Goal: Information Seeking & Learning: Check status

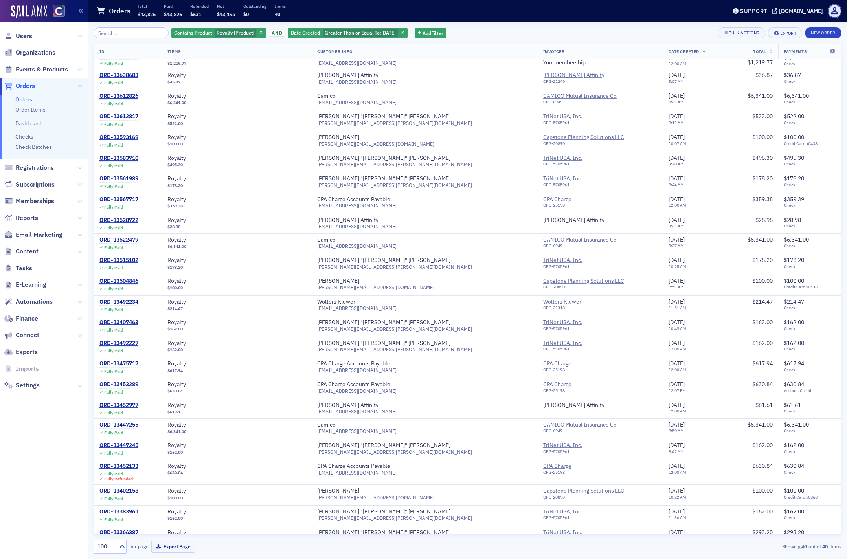
scroll to position [395, 0]
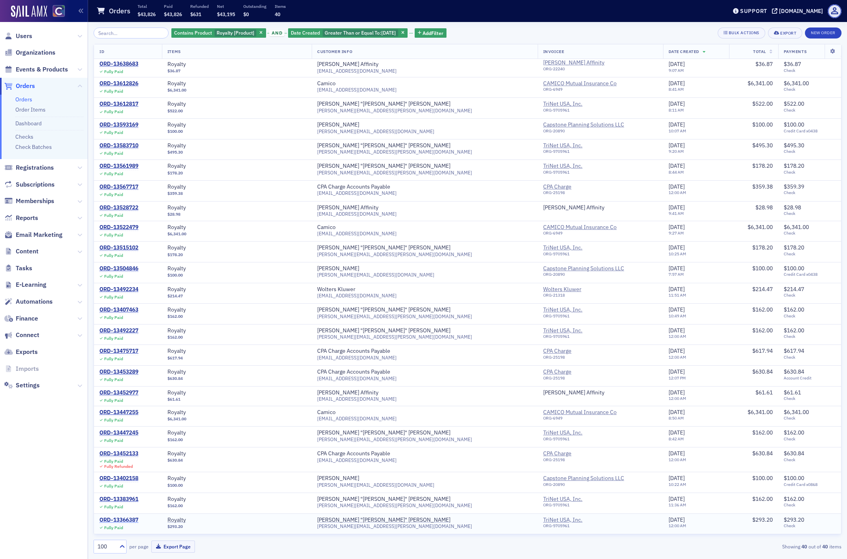
click at [126, 520] on div "ORD-13366387" at bounding box center [118, 520] width 39 height 7
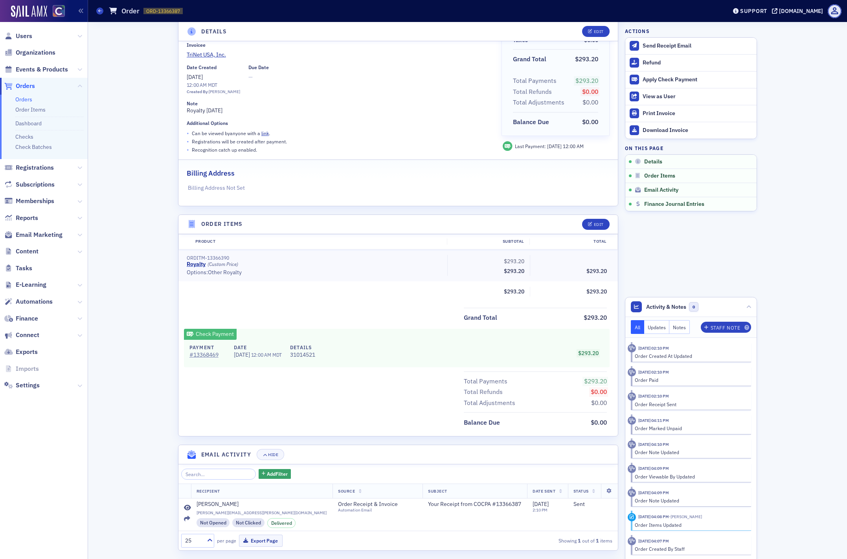
scroll to position [98, 0]
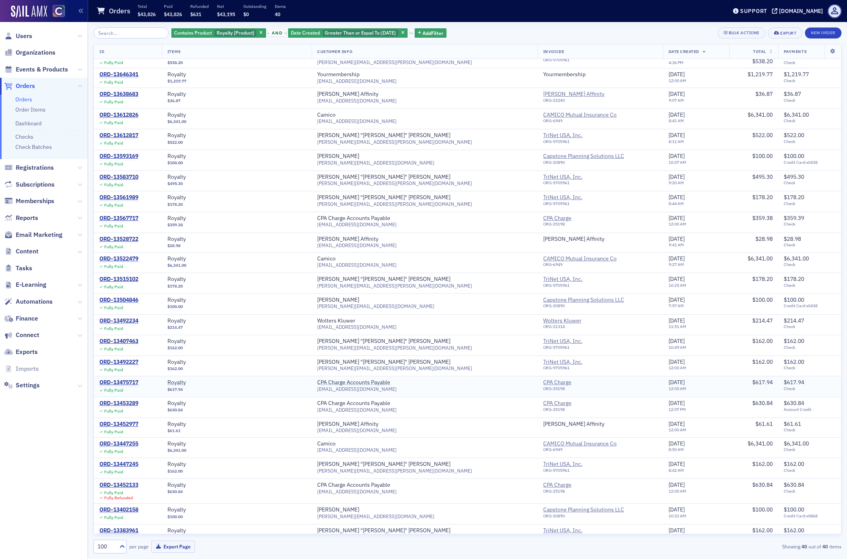
scroll to position [395, 0]
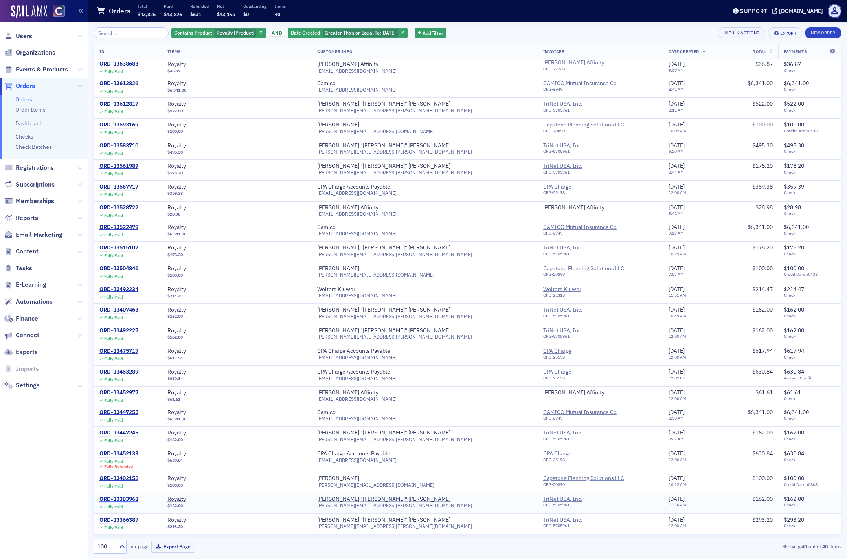
click at [108, 501] on div "ORD-13383961" at bounding box center [118, 499] width 39 height 7
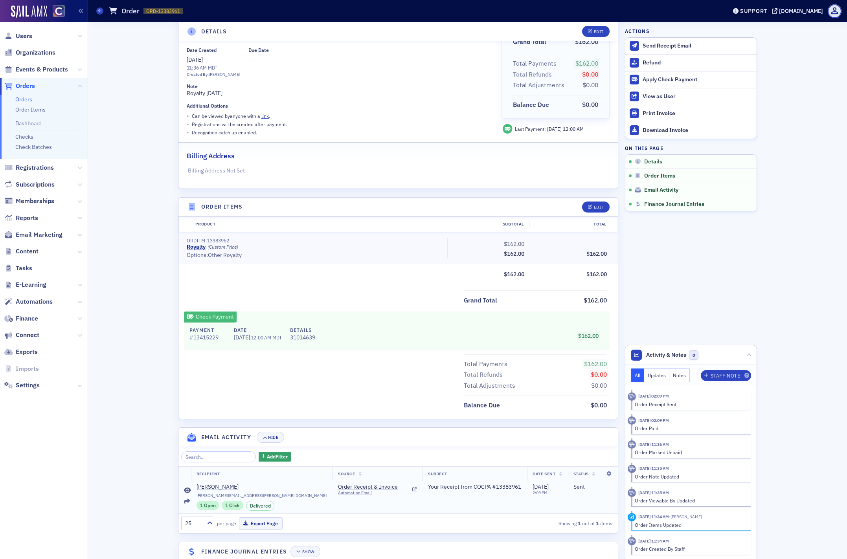
scroll to position [98, 0]
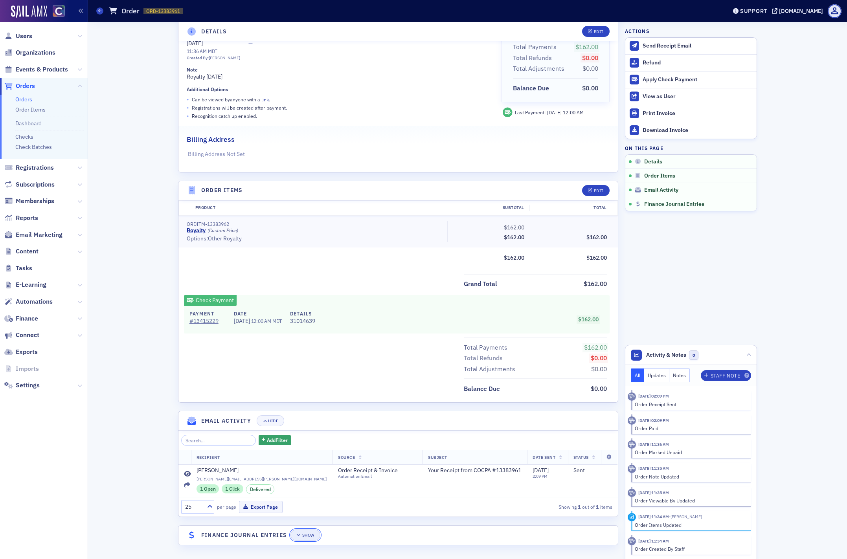
click at [303, 535] on div "Show" at bounding box center [308, 535] width 12 height 4
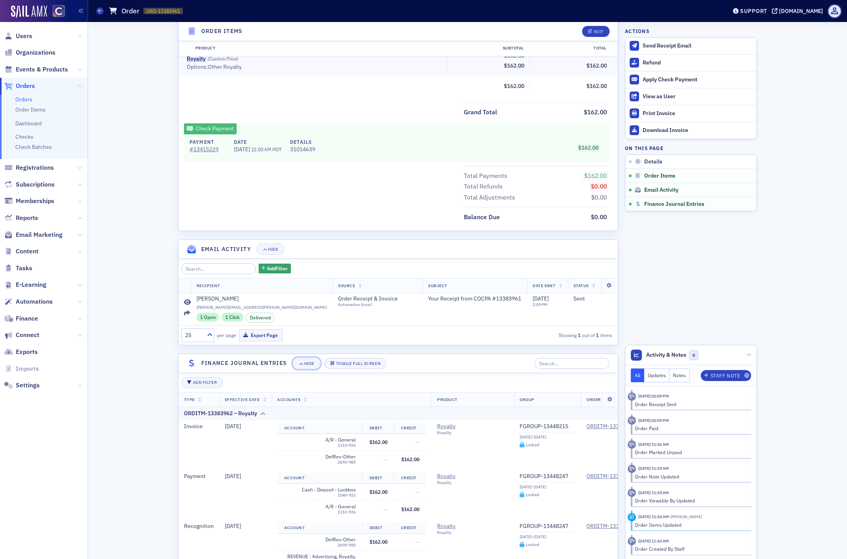
scroll to position [321, 0]
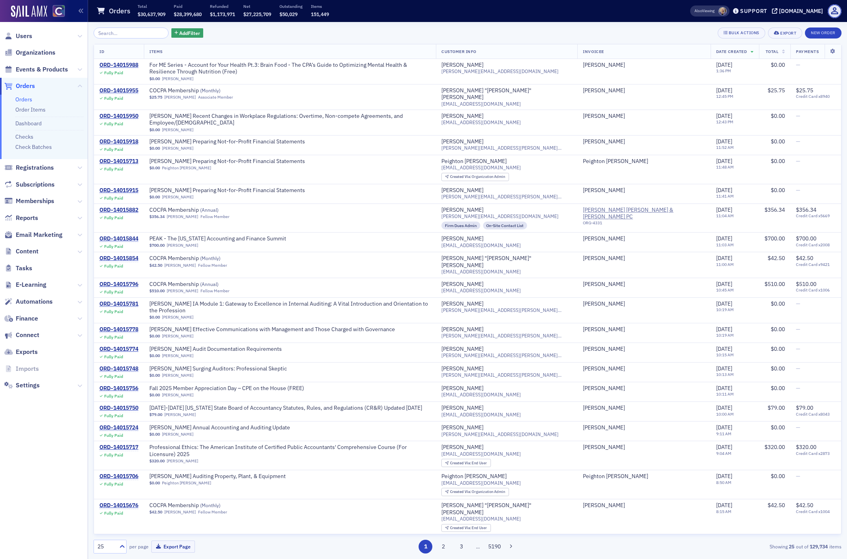
click at [26, 100] on link "Orders" at bounding box center [23, 99] width 17 height 7
click at [185, 34] on span "Add Filter" at bounding box center [189, 32] width 21 height 7
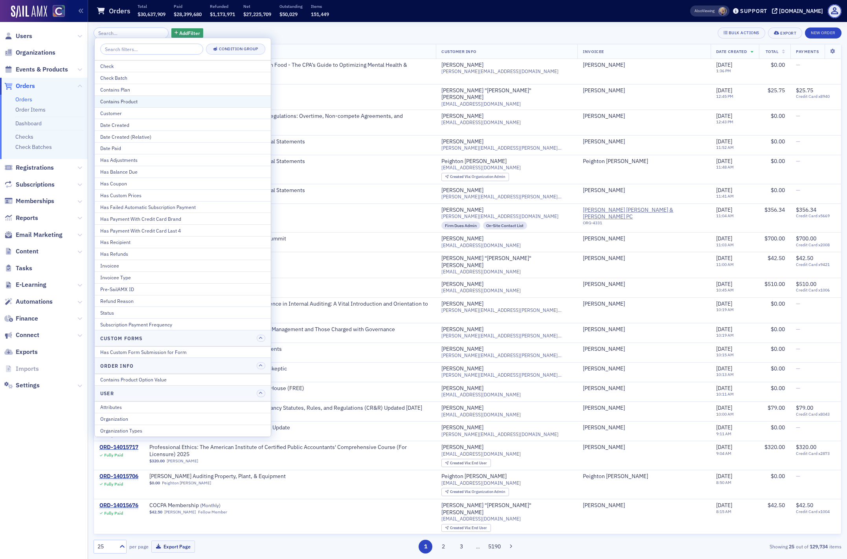
click at [136, 101] on div "Contains Product" at bounding box center [182, 101] width 165 height 7
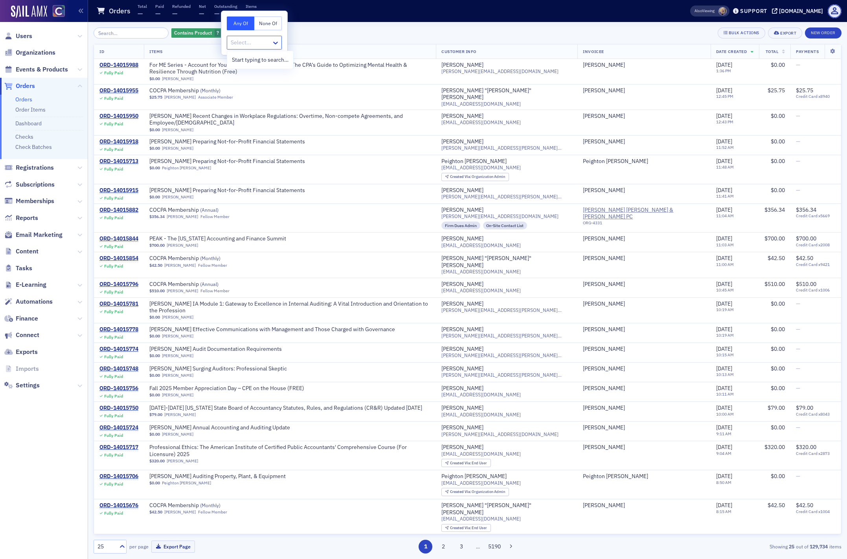
click at [245, 40] on div at bounding box center [250, 43] width 41 height 10
type input "royal"
click at [260, 59] on span "Royalty [Product]" at bounding box center [253, 60] width 42 height 8
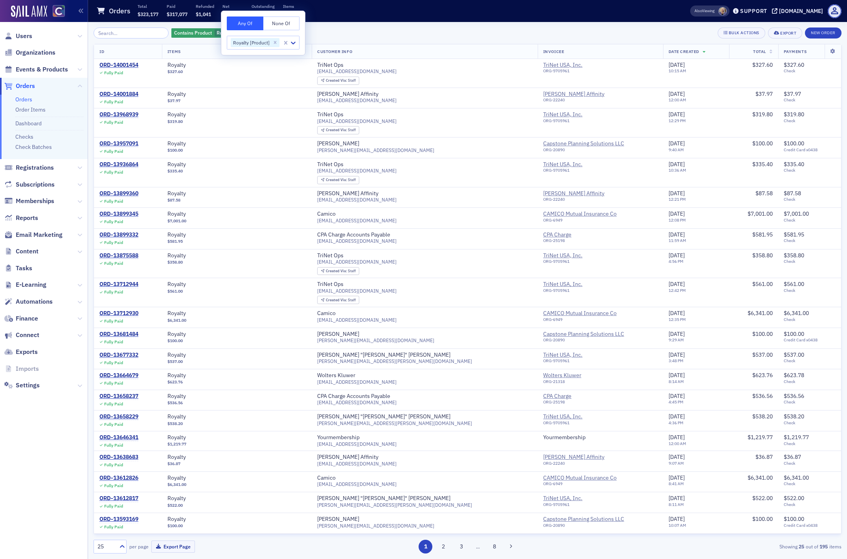
click at [327, 26] on div "Contains Product Royalty [Product] Add Filter Bulk Actions Export New Order ID …" at bounding box center [468, 290] width 748 height 537
click at [287, 32] on span "Add Filter" at bounding box center [291, 32] width 21 height 7
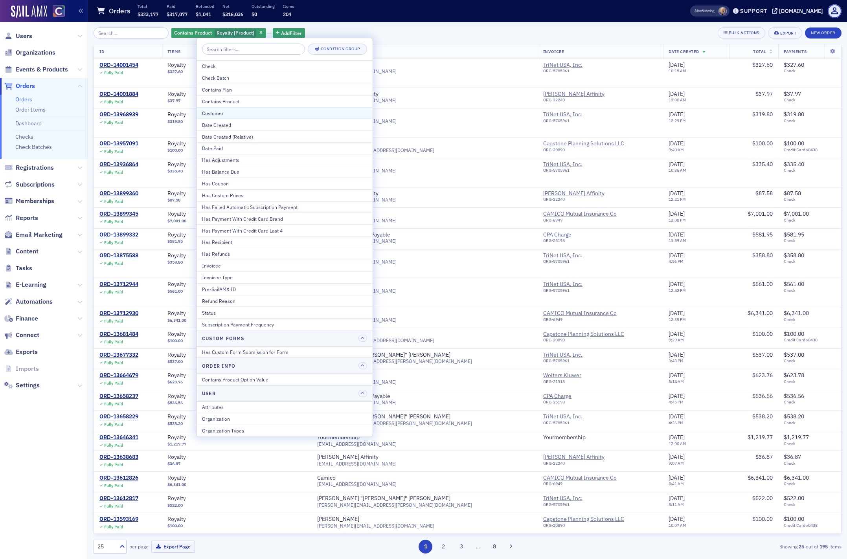
click at [259, 114] on div "Customer" at bounding box center [284, 113] width 165 height 7
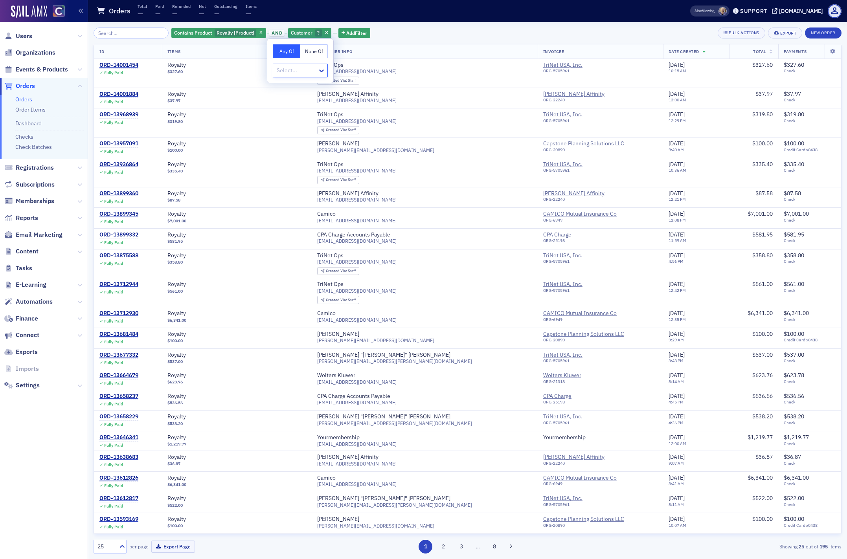
click at [288, 70] on div at bounding box center [296, 71] width 41 height 10
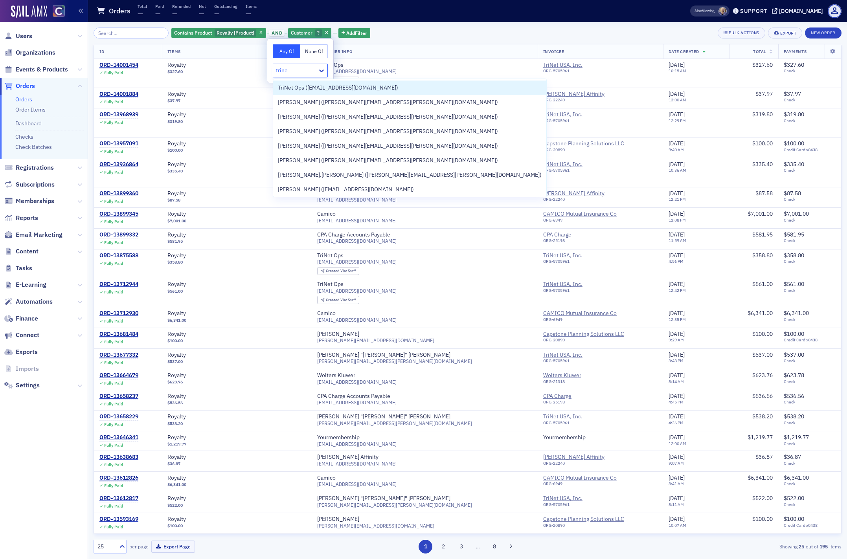
type input "trinet"
click at [302, 87] on span "TriNet Ops ([EMAIL_ADDRESS][DOMAIN_NAME])" at bounding box center [338, 88] width 120 height 8
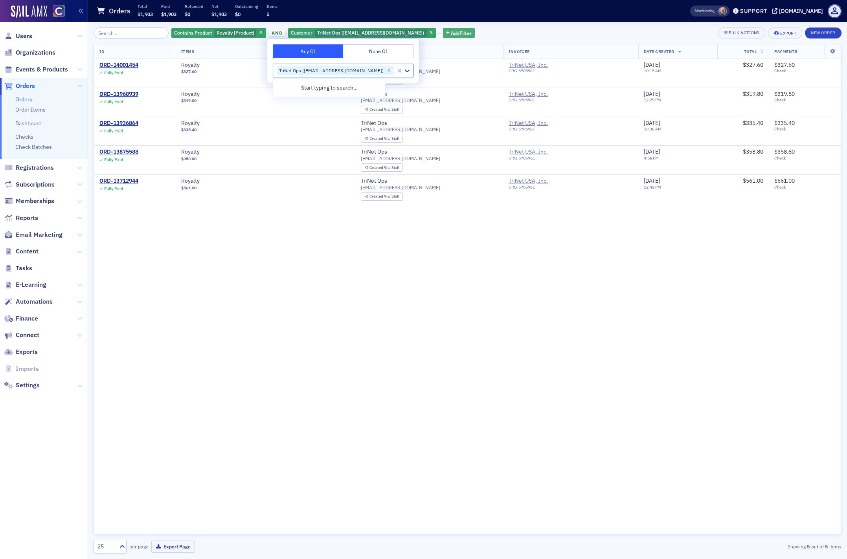
click at [451, 30] on span "Add Filter" at bounding box center [461, 32] width 21 height 7
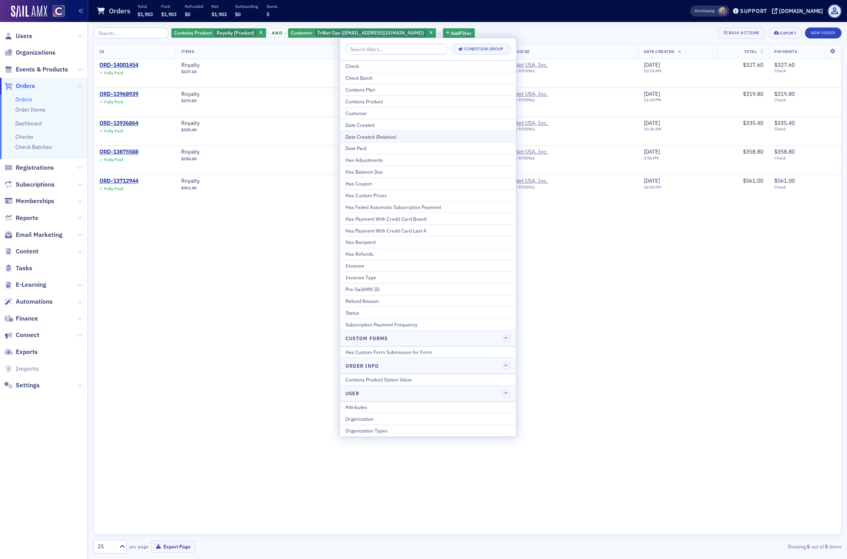
click at [394, 138] on div "Date Created (Relative)" at bounding box center [427, 136] width 165 height 7
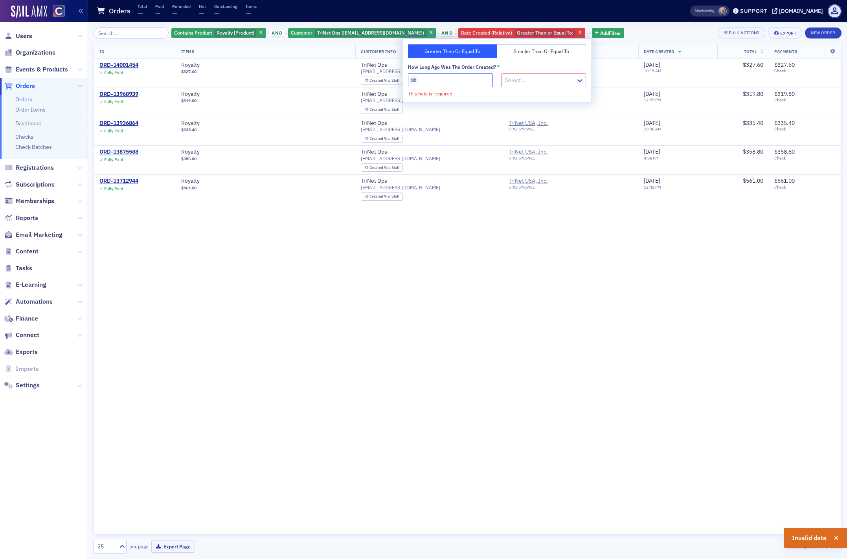
click at [413, 81] on input "How long ago was the order created? *" at bounding box center [450, 80] width 85 height 14
click at [578, 32] on icon "button" at bounding box center [579, 33] width 3 height 4
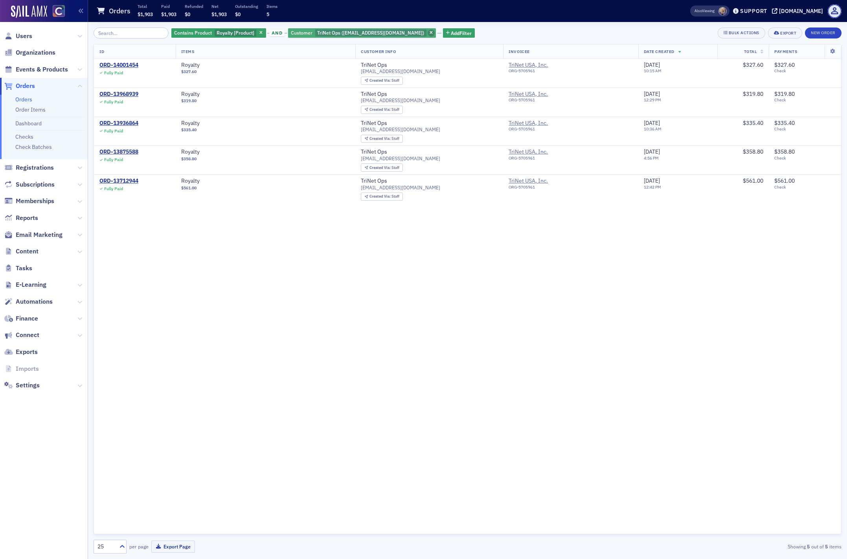
click at [429, 31] on icon "button" at bounding box center [430, 33] width 3 height 4
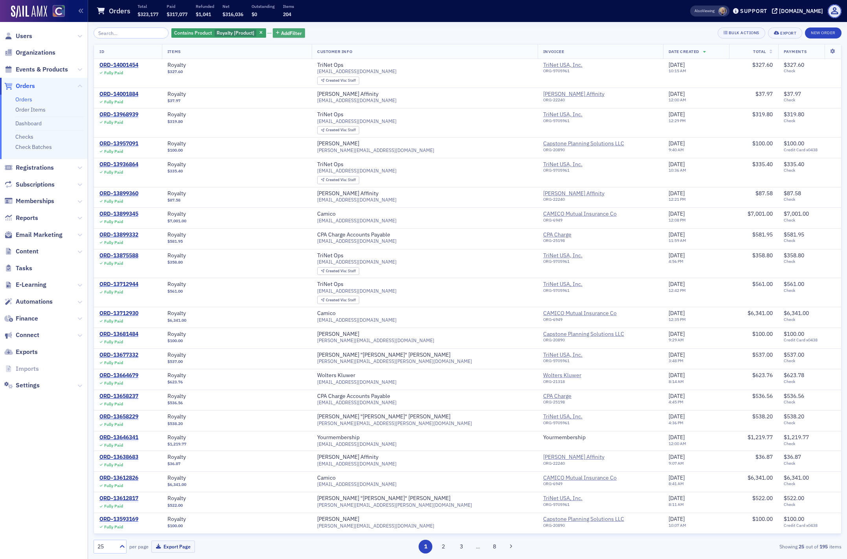
click at [288, 33] on span "Add Filter" at bounding box center [291, 32] width 21 height 7
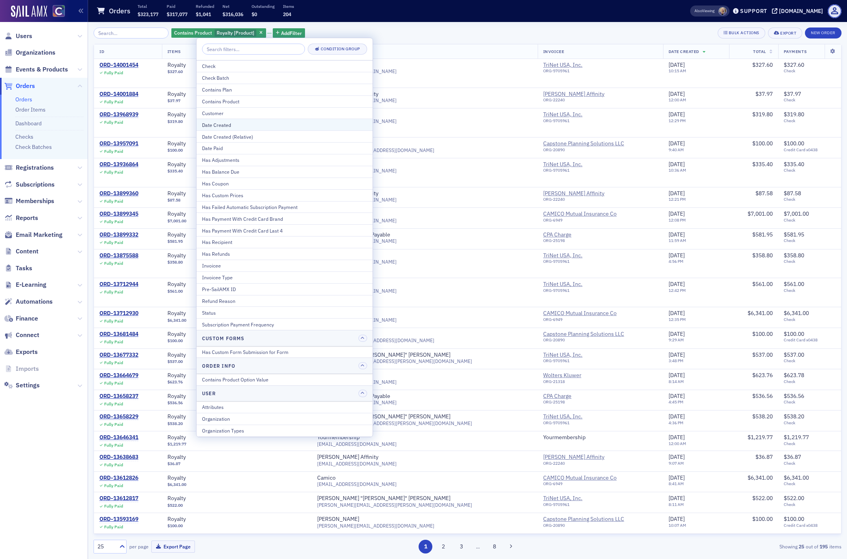
click at [224, 124] on div "Date Created" at bounding box center [284, 124] width 165 height 7
select select "8"
select select "2025"
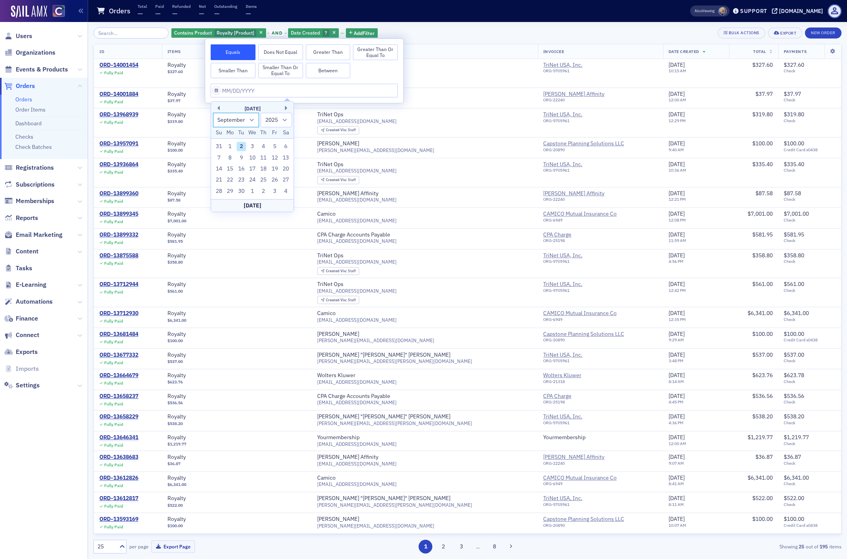
click at [244, 121] on select "January February March April May June July August September October November De…" at bounding box center [236, 120] width 46 height 15
select select "3"
click at [213, 113] on select "January February March April May June July August September October November De…" at bounding box center [236, 120] width 46 height 15
click at [283, 120] on select "1900 1901 1902 1903 1904 1905 1906 1907 1908 1909 1910 1911 1912 1913 1914 1915…" at bounding box center [276, 120] width 31 height 15
select select "2024"
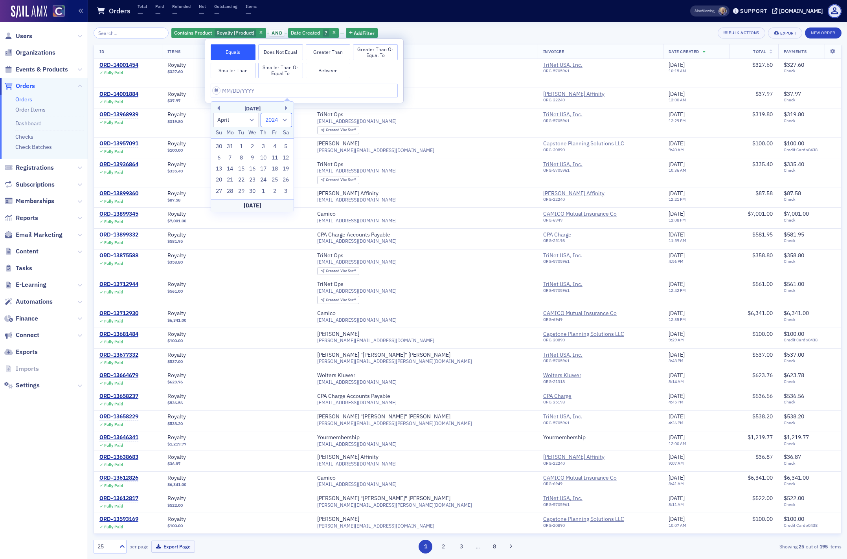
click at [261, 113] on select "1900 1901 1902 1903 1904 1905 1906 1907 1908 1909 1910 1911 1912 1913 1914 1915…" at bounding box center [276, 120] width 31 height 15
click at [362, 51] on button "Greater Than or Equal To" at bounding box center [375, 52] width 45 height 16
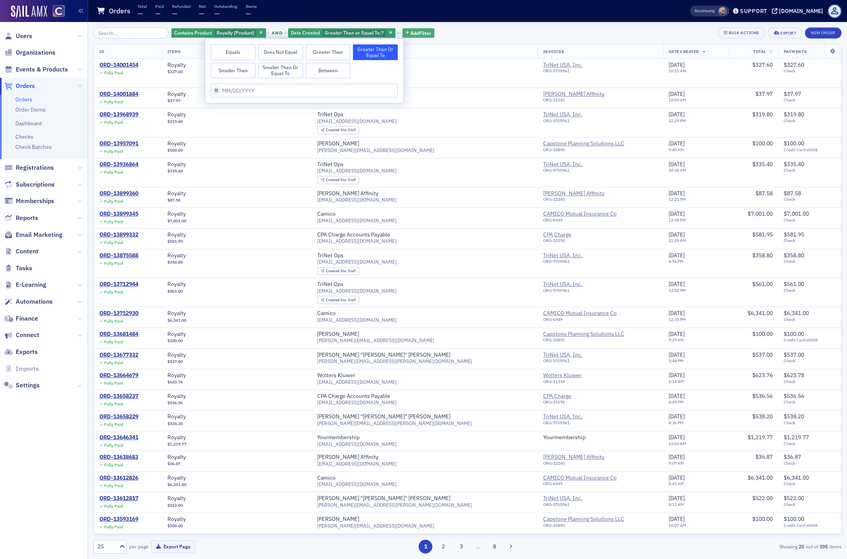
click at [413, 33] on span "Add Filter" at bounding box center [420, 32] width 21 height 7
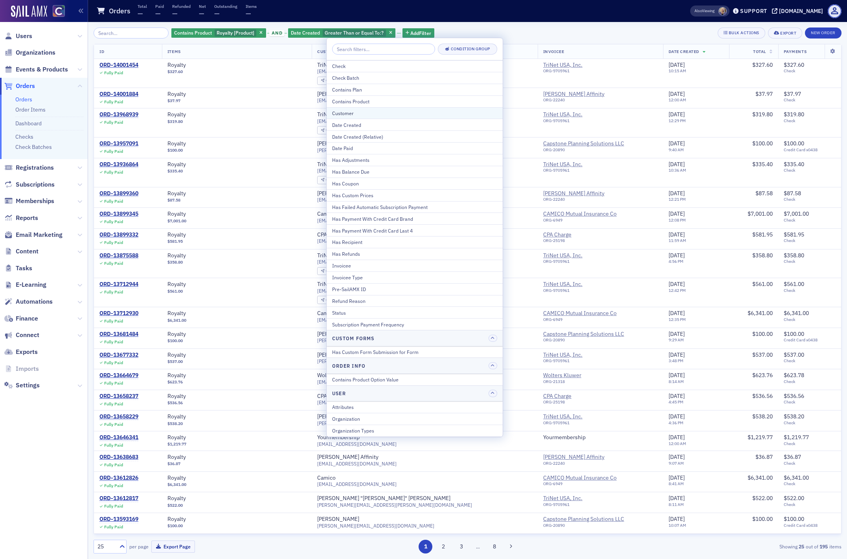
click at [369, 112] on div "Customer" at bounding box center [414, 113] width 165 height 7
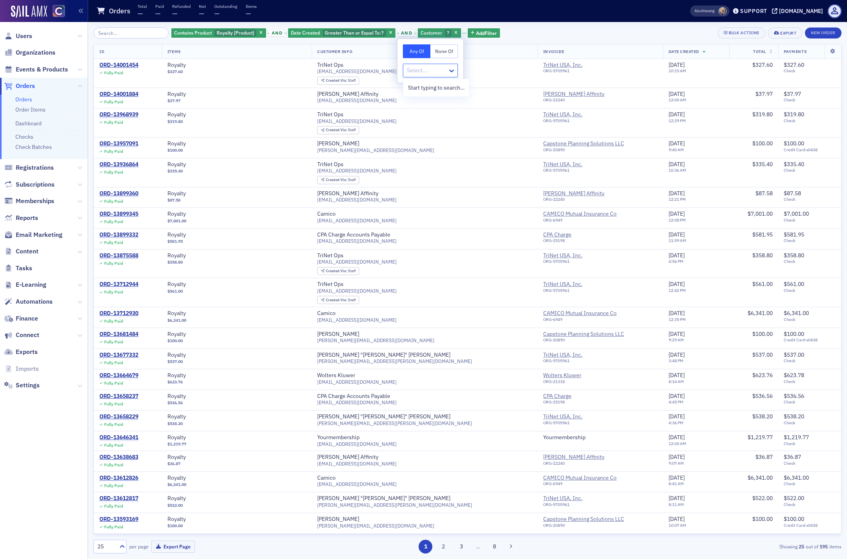
click at [422, 70] on div at bounding box center [426, 71] width 41 height 10
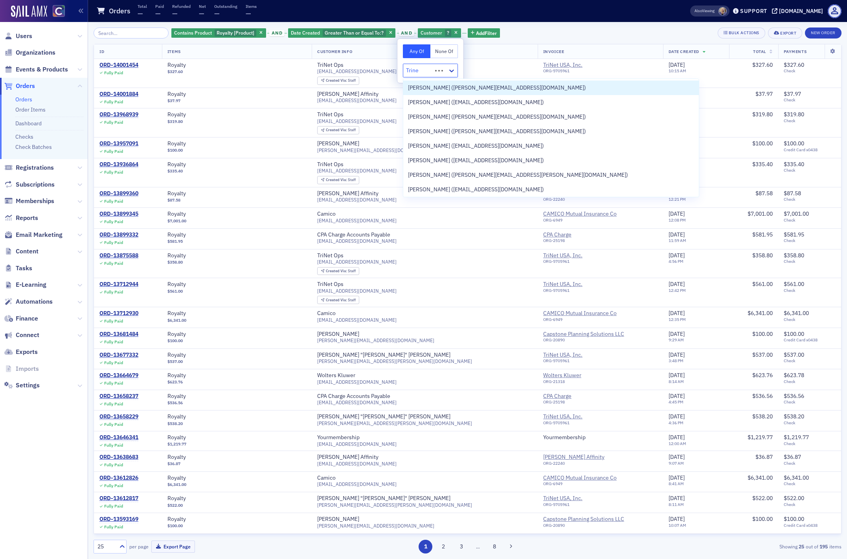
type input "Trinet"
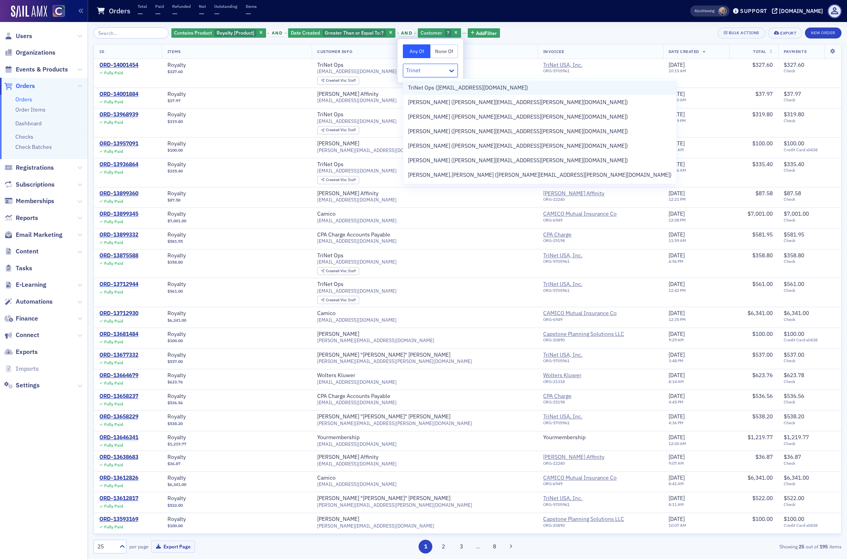
click at [442, 89] on span "TriNet Ops ([EMAIL_ADDRESS][DOMAIN_NAME])" at bounding box center [468, 88] width 120 height 8
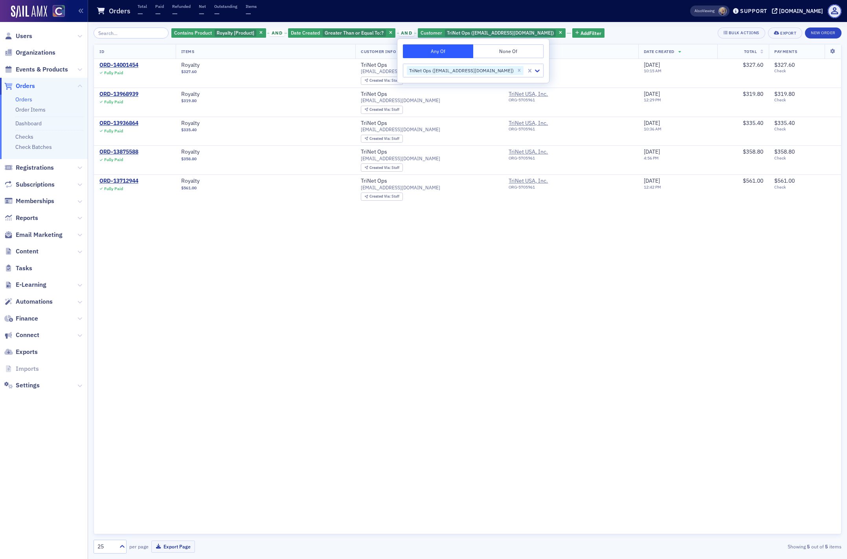
click at [678, 51] on icon at bounding box center [679, 52] width 3 height 4
click at [389, 33] on icon "button" at bounding box center [390, 33] width 3 height 4
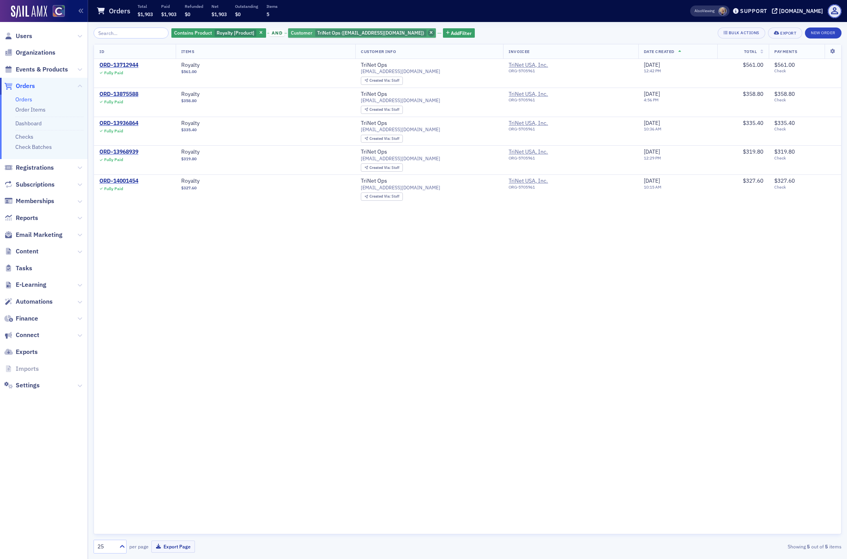
click at [428, 31] on span "button" at bounding box center [431, 32] width 7 height 7
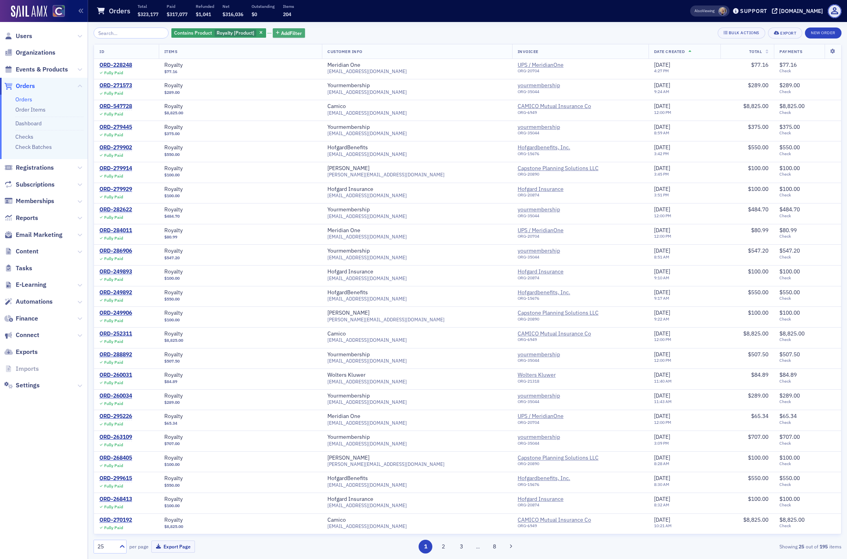
click at [286, 33] on span "Add Filter" at bounding box center [291, 32] width 21 height 7
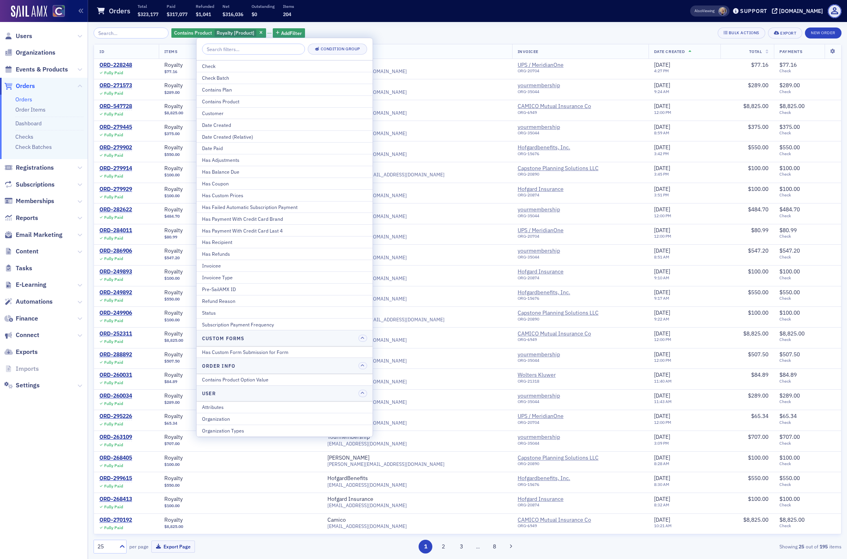
click at [459, 27] on div "Contains Product Royalty [Product] Add Filter Bulk Actions Export New Order ID …" at bounding box center [468, 290] width 748 height 537
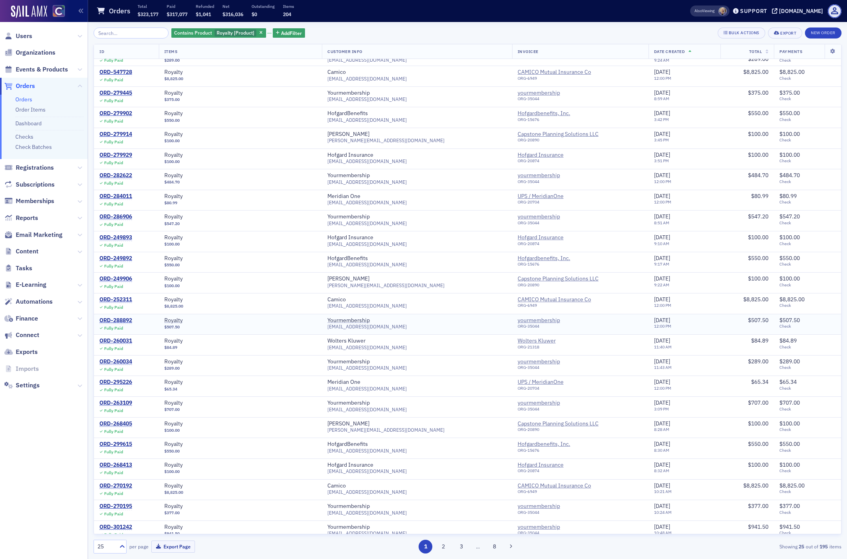
scroll to position [41, 0]
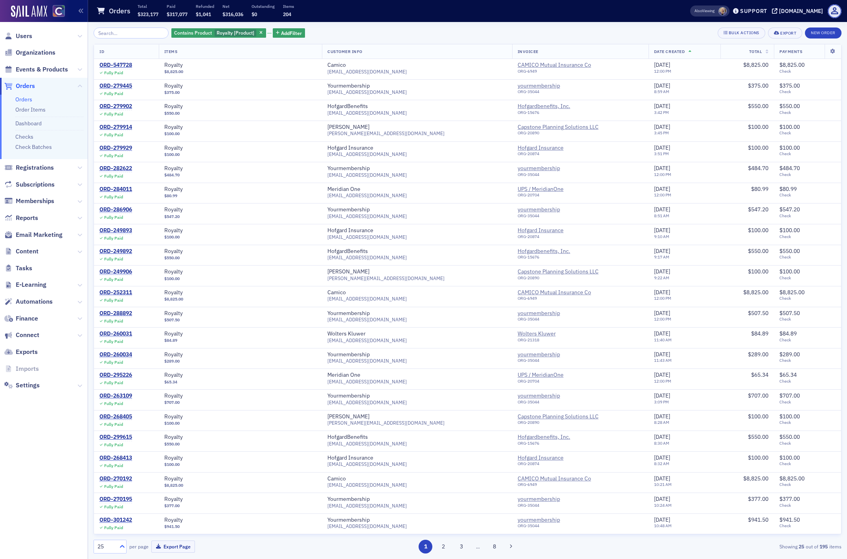
click at [121, 545] on icon at bounding box center [122, 546] width 5 height 3
click at [111, 495] on div "100" at bounding box center [110, 498] width 23 height 8
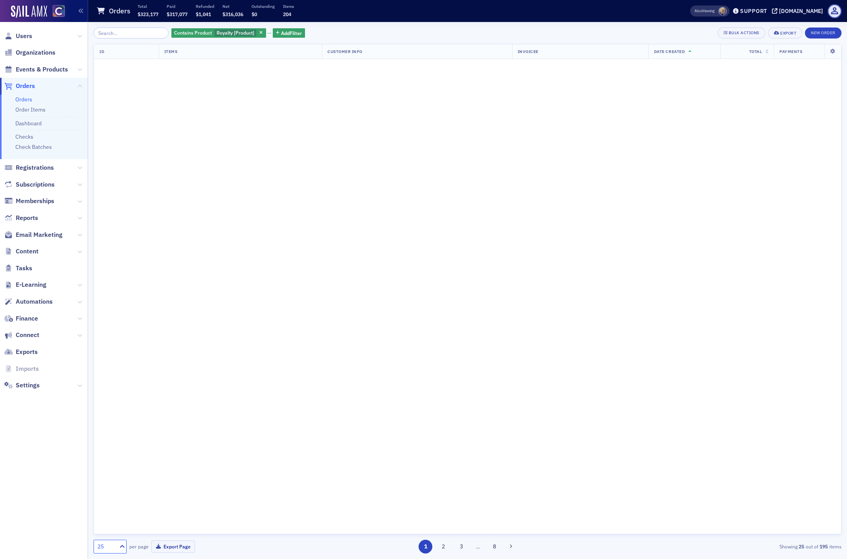
scroll to position [0, 0]
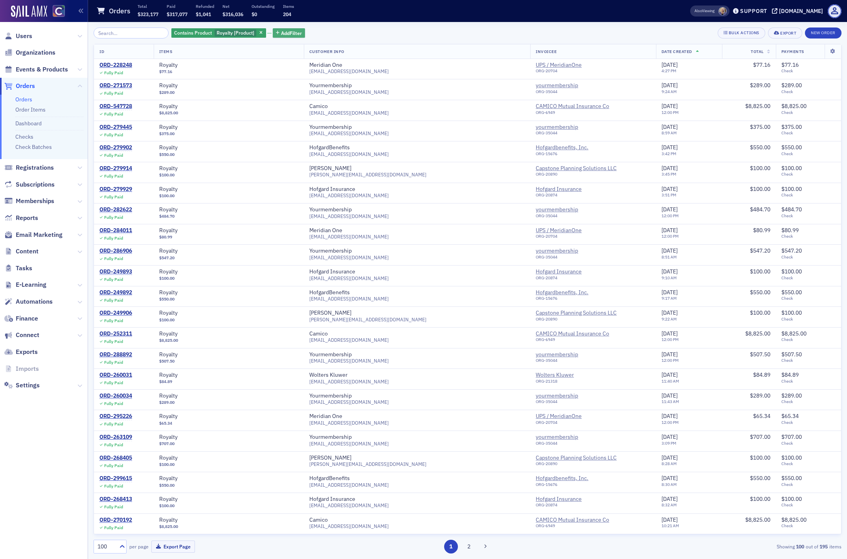
click at [281, 35] on span "Add Filter" at bounding box center [291, 32] width 21 height 7
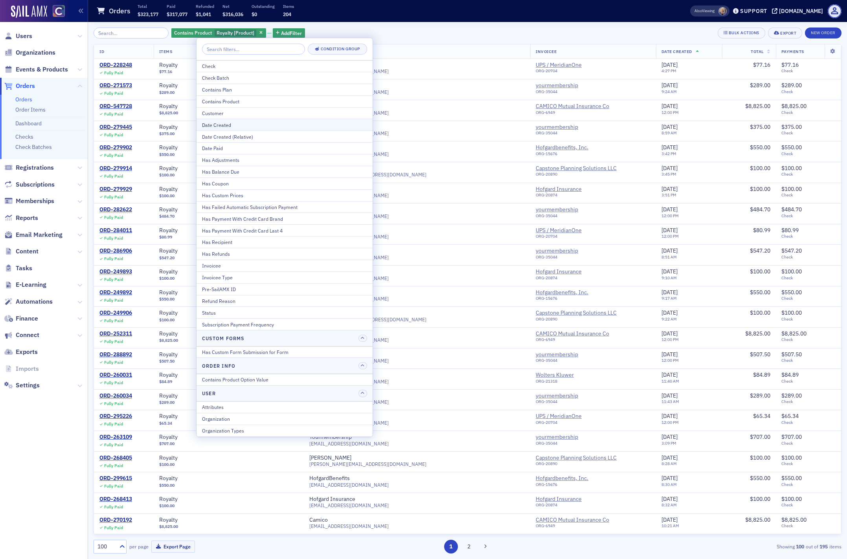
click at [230, 125] on div "Date Created" at bounding box center [284, 124] width 165 height 7
select select "8"
select select "2025"
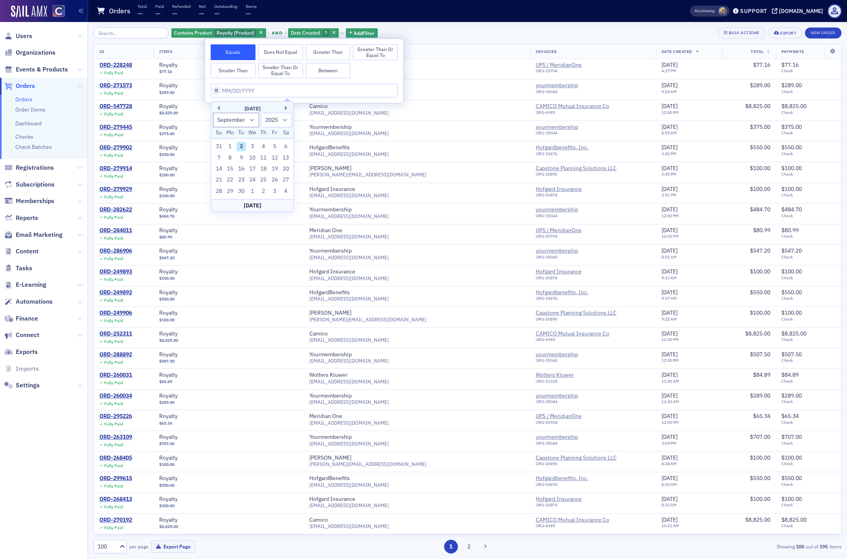
click at [373, 49] on button "Greater Than or Equal To" at bounding box center [375, 52] width 45 height 16
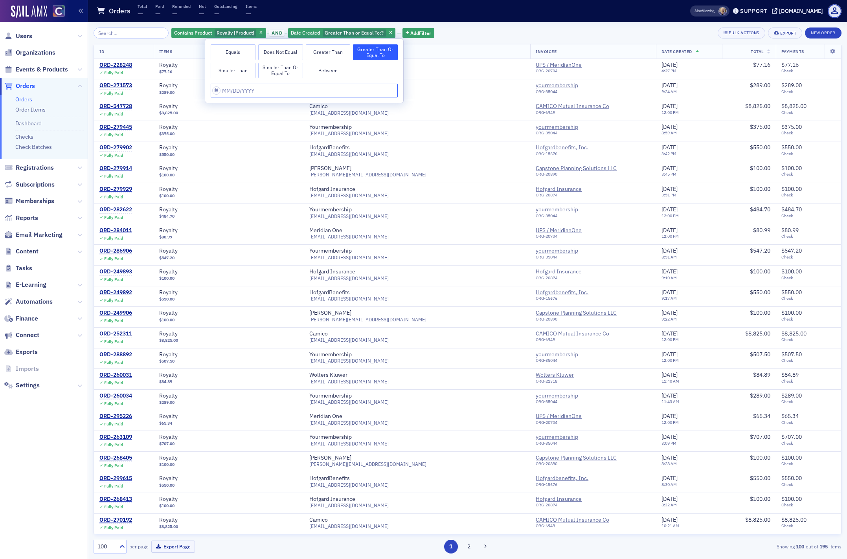
select select "8"
select select "2025"
click at [259, 96] on input "text" at bounding box center [304, 91] width 187 height 14
type input "4"
select select "3"
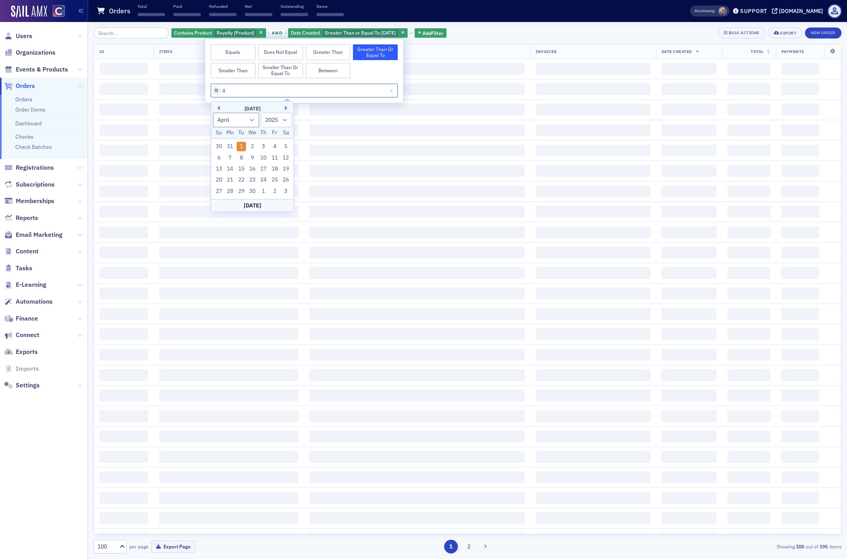
type input "4/"
select select "2001"
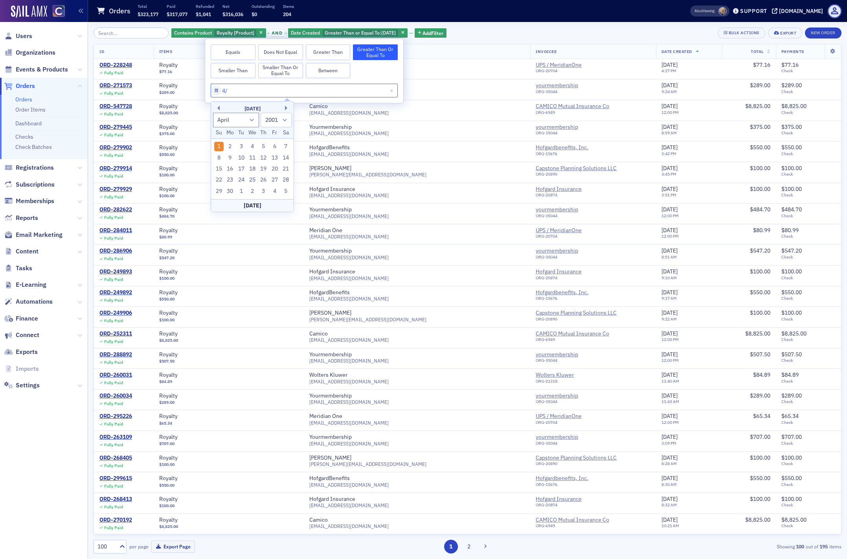
type input "4"
select select "2025"
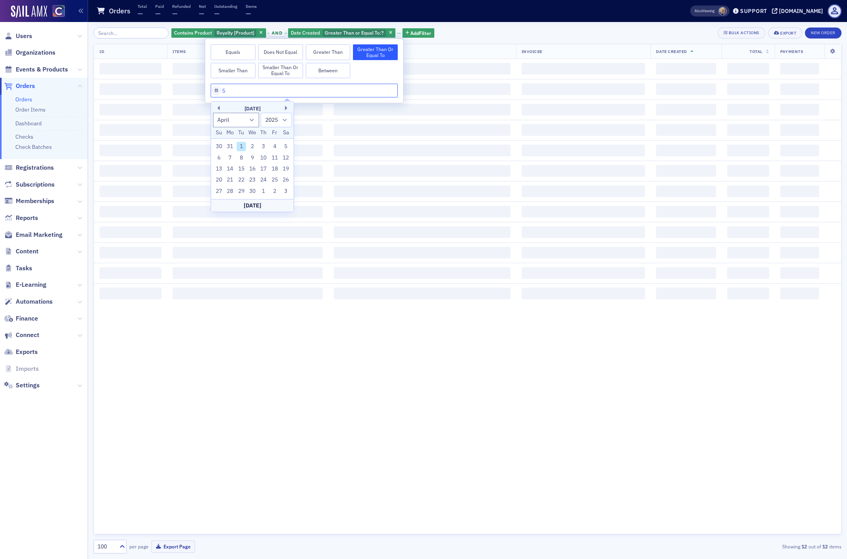
type input "5/"
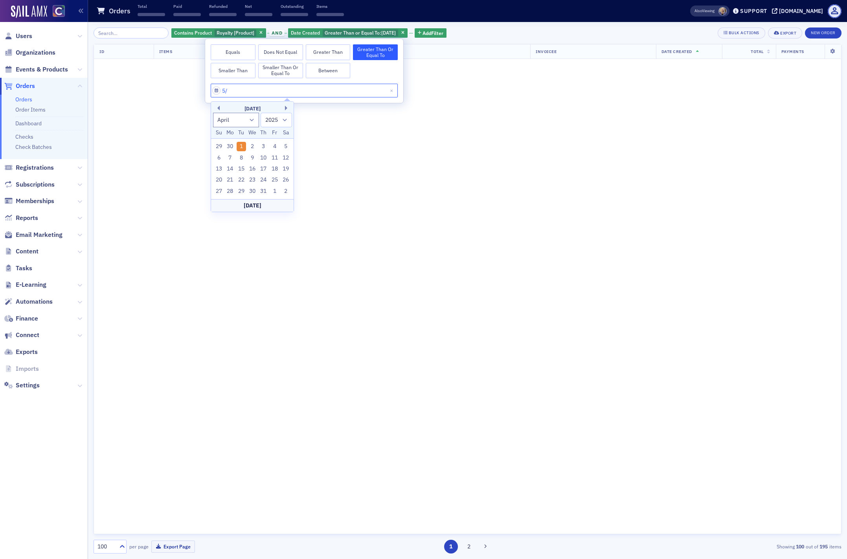
select select "4"
select select "2001"
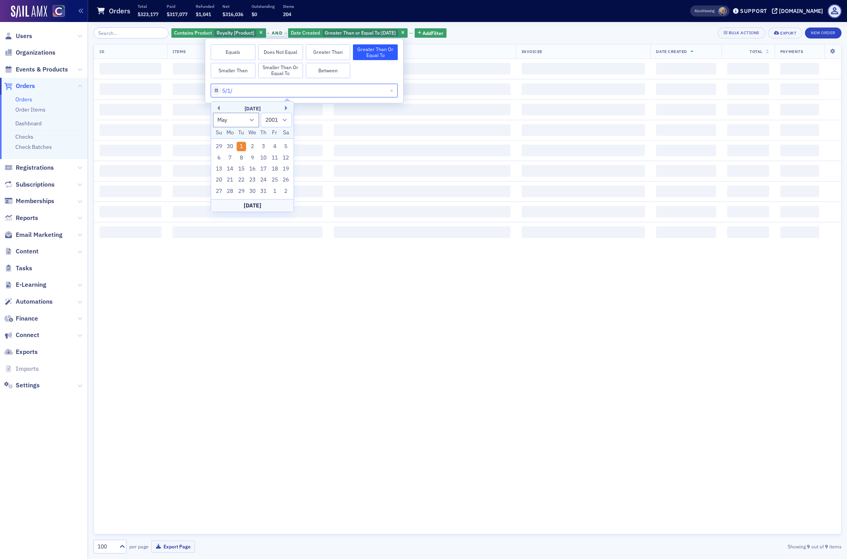
type input "5/1/2"
select select "2002"
type input "[DATE]"
select select "2025"
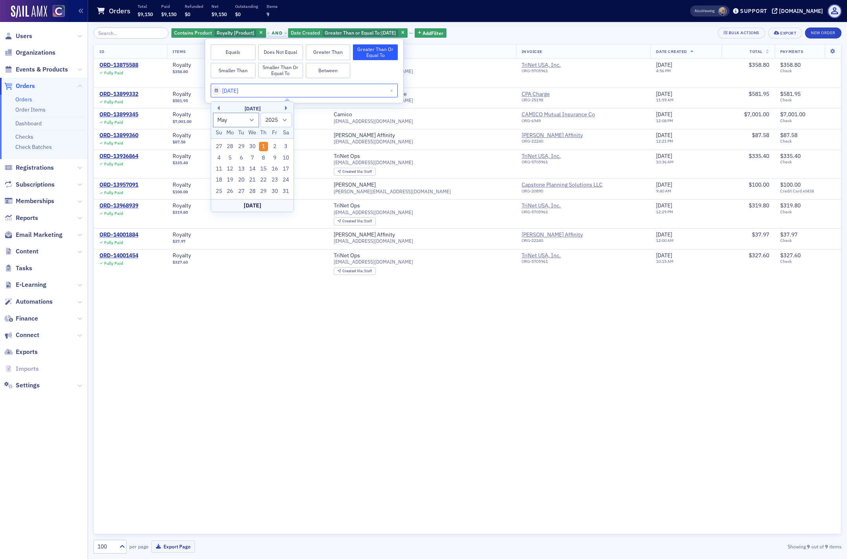
type input "5/1/2"
select select "2002"
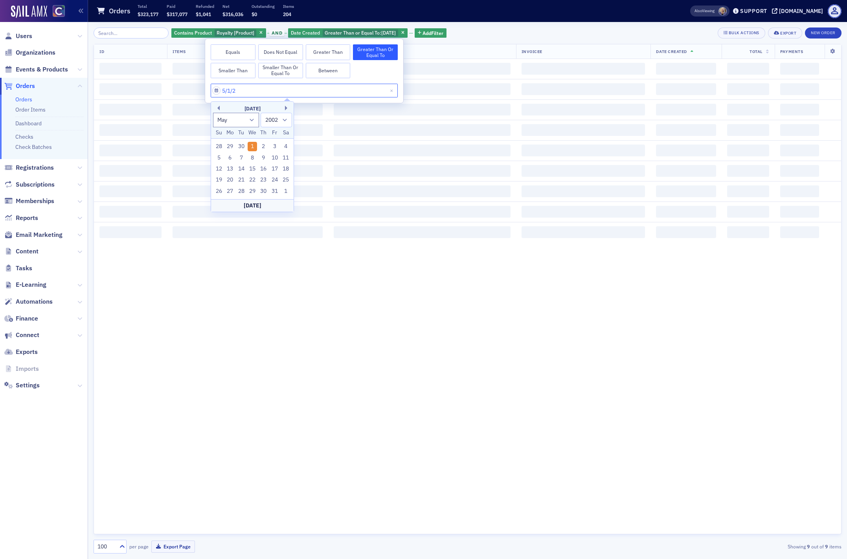
type input "[DATE]"
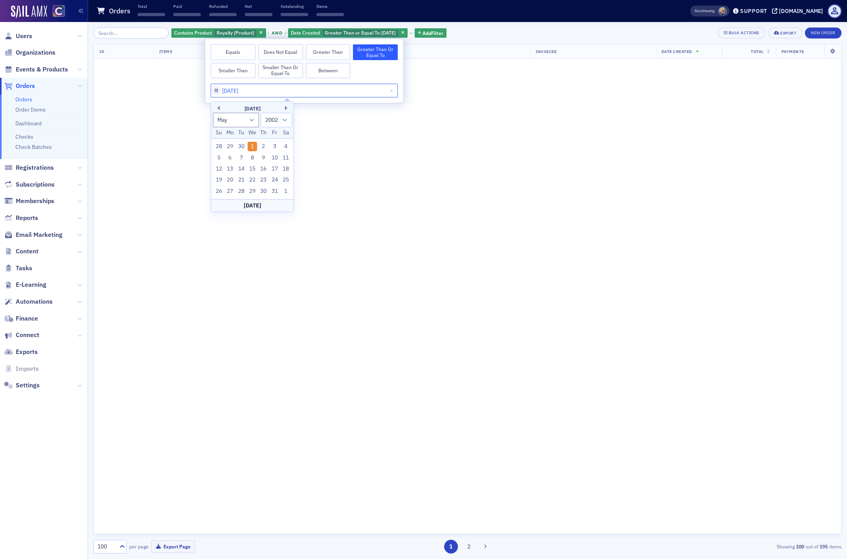
select select "2024"
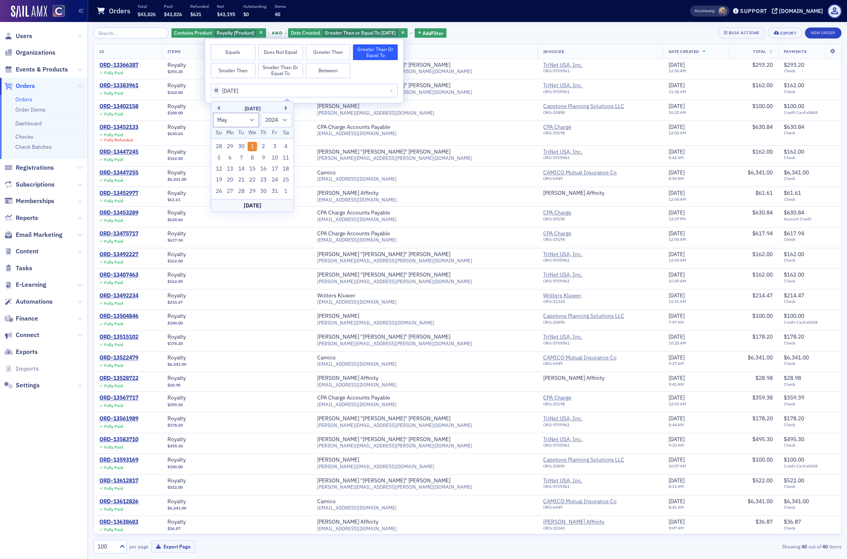
type input "[DATE]"
click at [479, 39] on div "Contains Product Royalty [Product] and Date Created Greater Than or Equal To : …" at bounding box center [468, 291] width 748 height 526
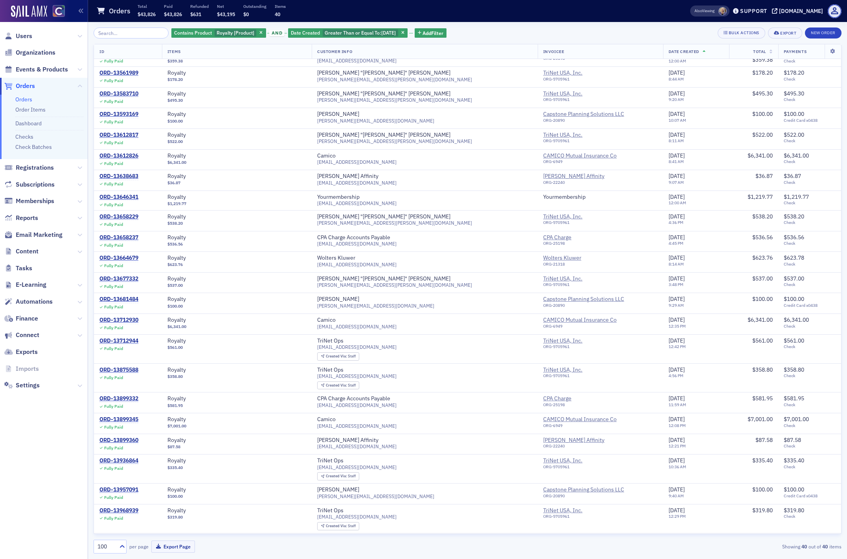
scroll to position [395, 0]
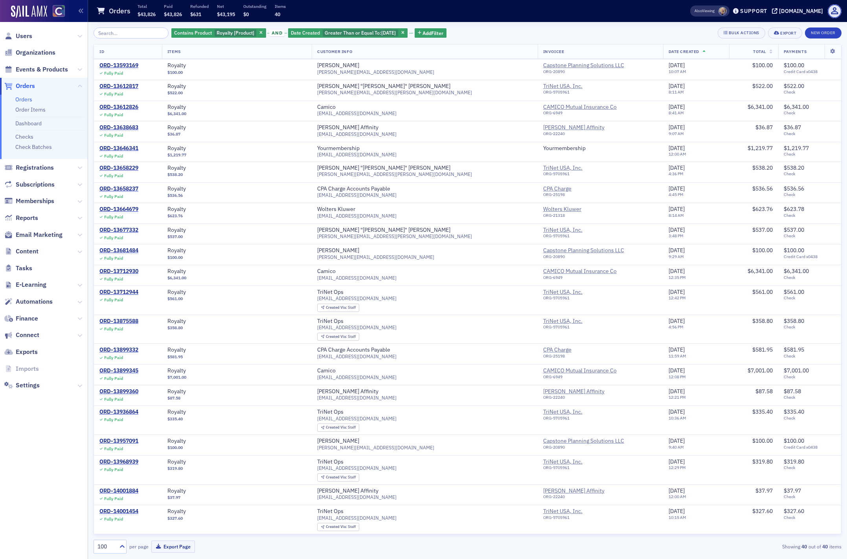
click at [668, 49] on span "Date Created" at bounding box center [683, 52] width 31 height 6
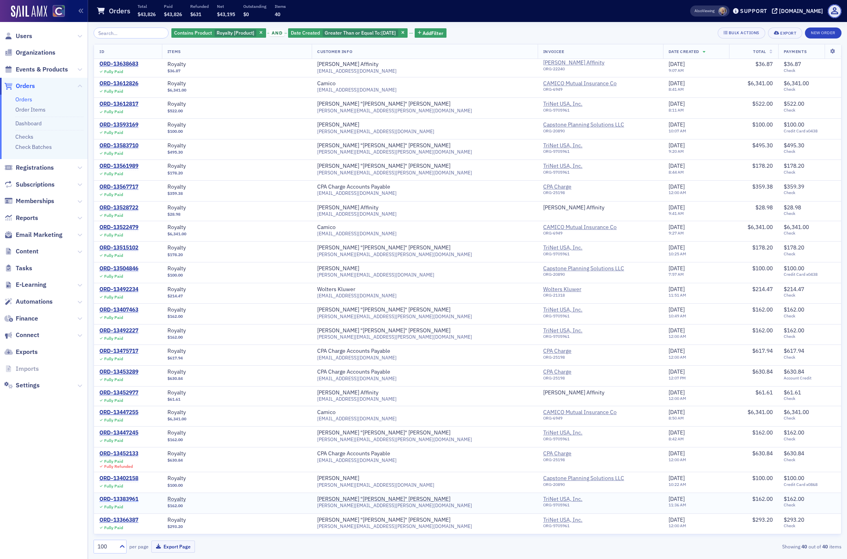
click at [127, 498] on div "ORD-13383961" at bounding box center [118, 499] width 39 height 7
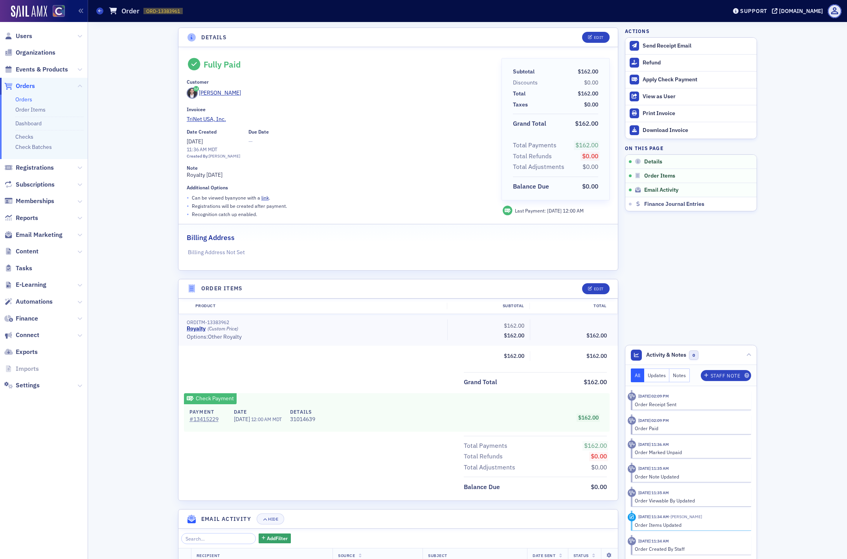
scroll to position [98, 0]
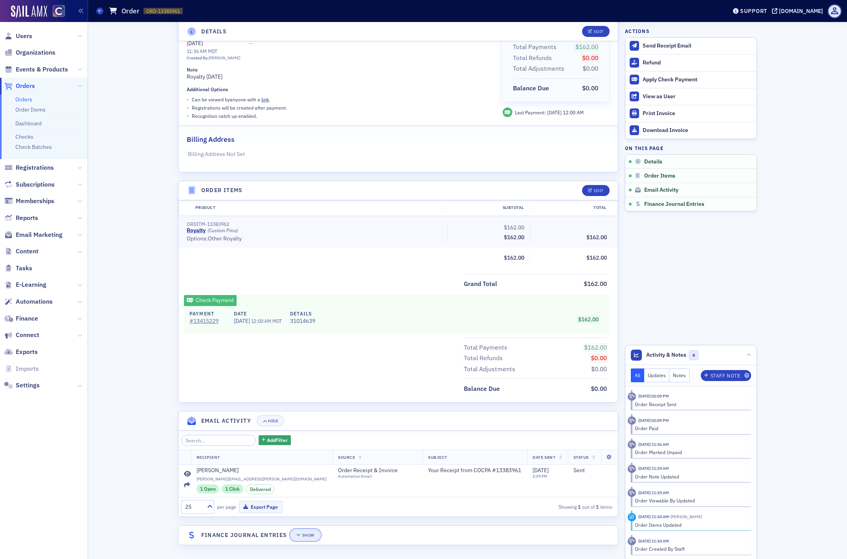
click at [305, 538] on div "Show" at bounding box center [308, 535] width 12 height 4
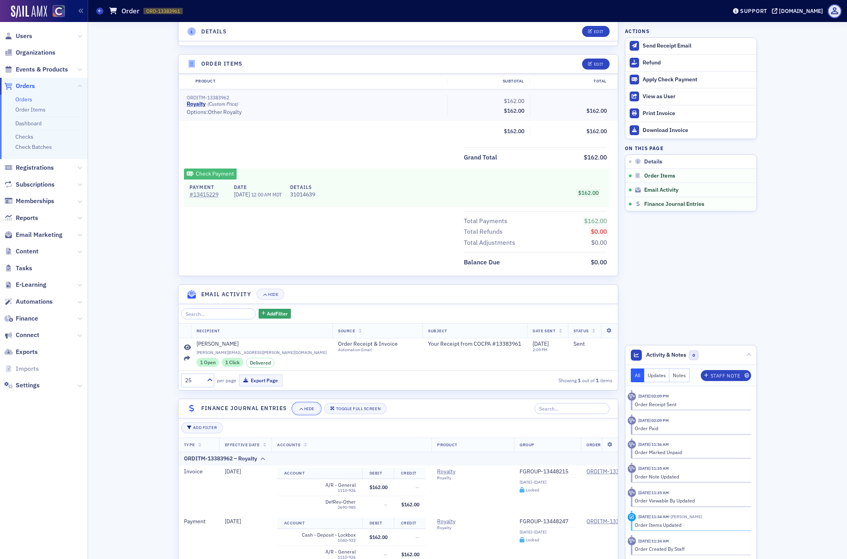
scroll to position [321, 0]
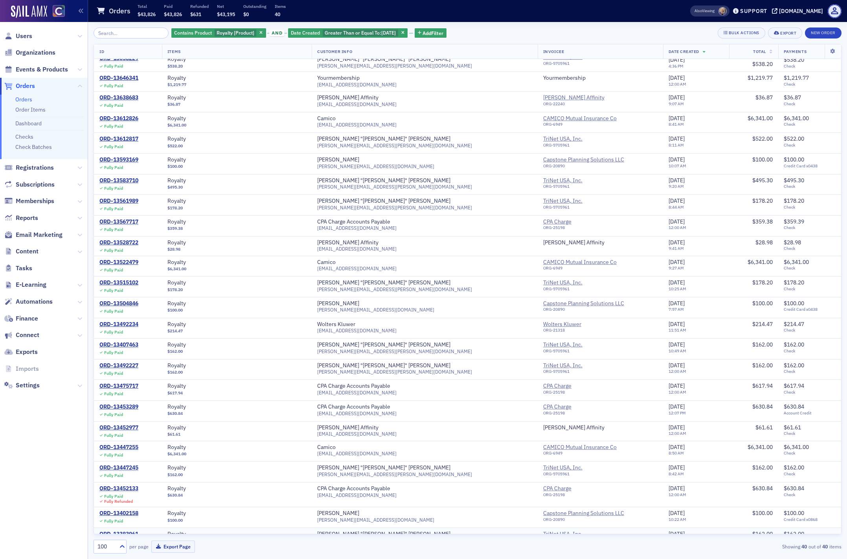
scroll to position [395, 0]
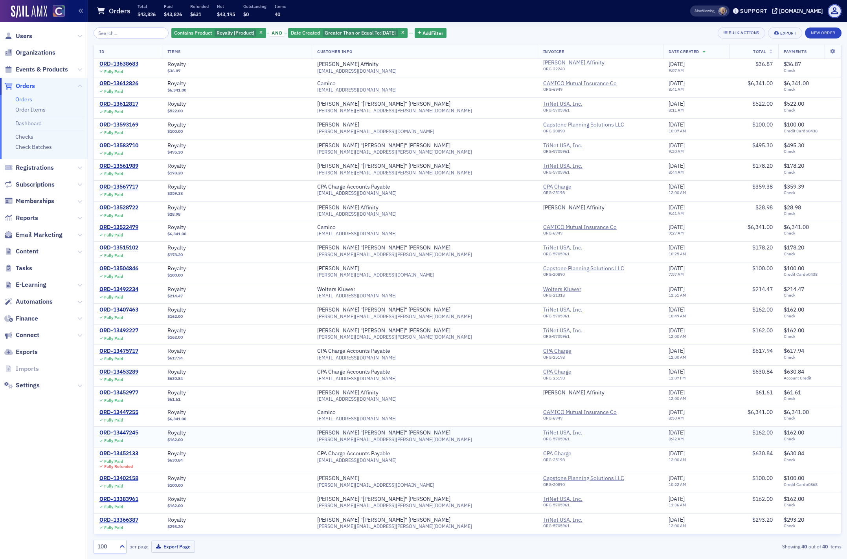
click at [120, 432] on div "ORD-13447245" at bounding box center [118, 432] width 39 height 7
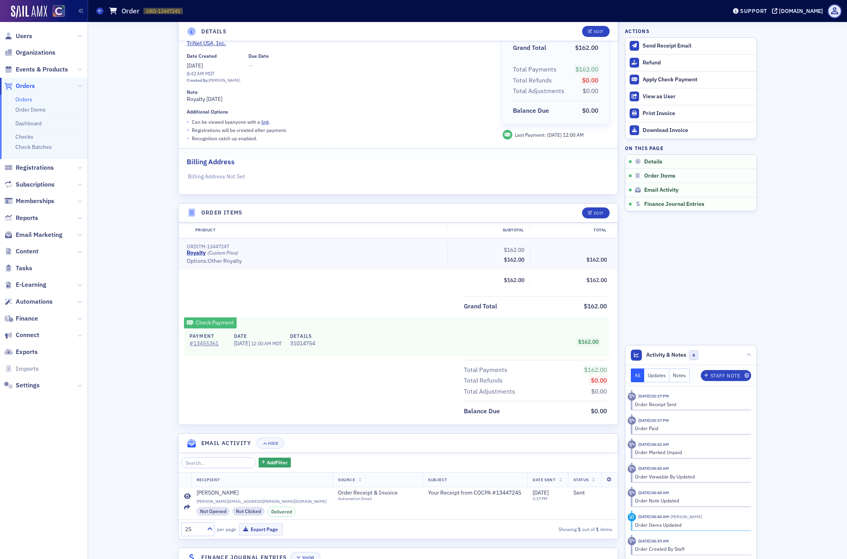
scroll to position [98, 0]
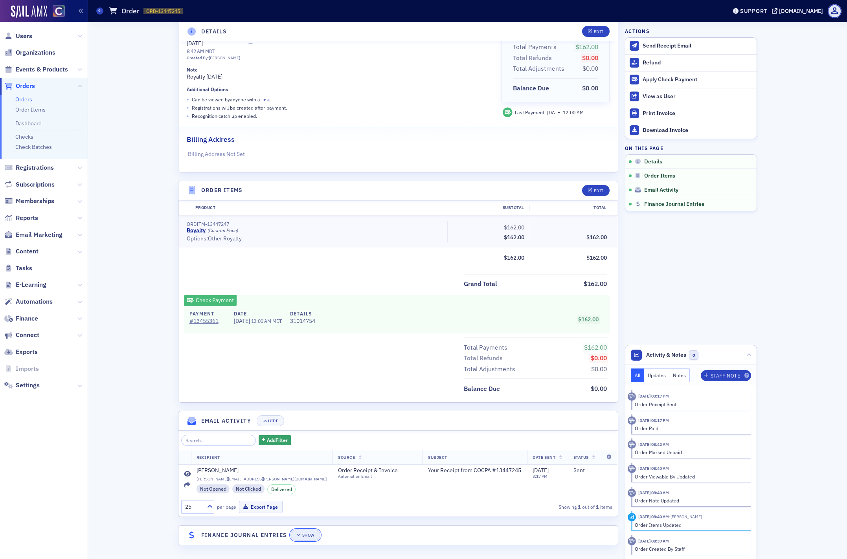
click at [304, 534] on div "Show" at bounding box center [308, 535] width 12 height 4
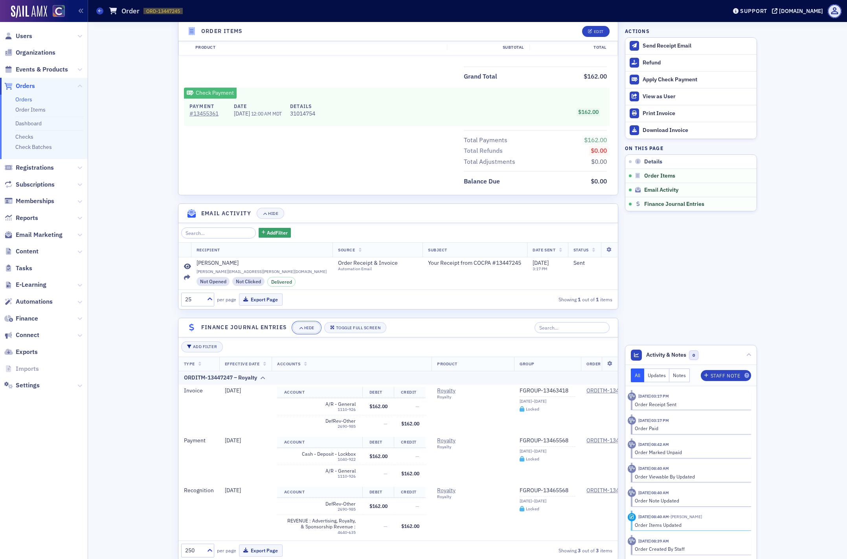
scroll to position [321, 0]
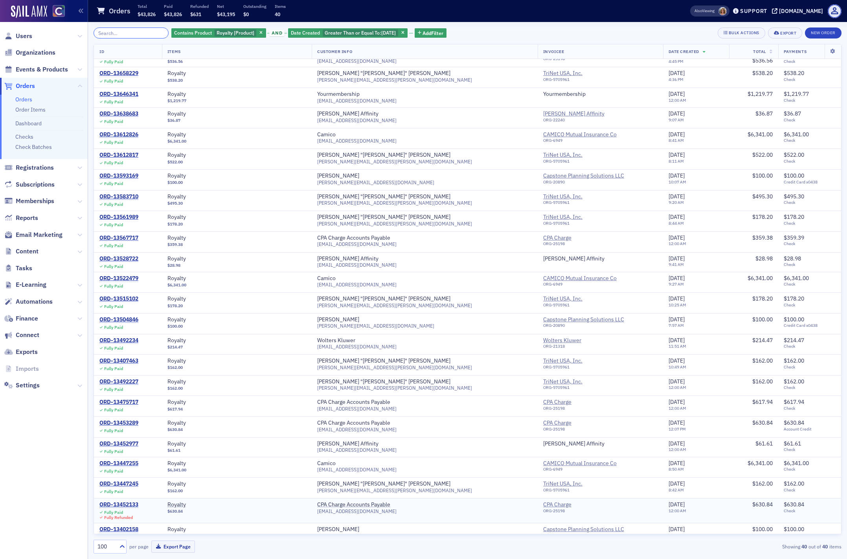
scroll to position [395, 0]
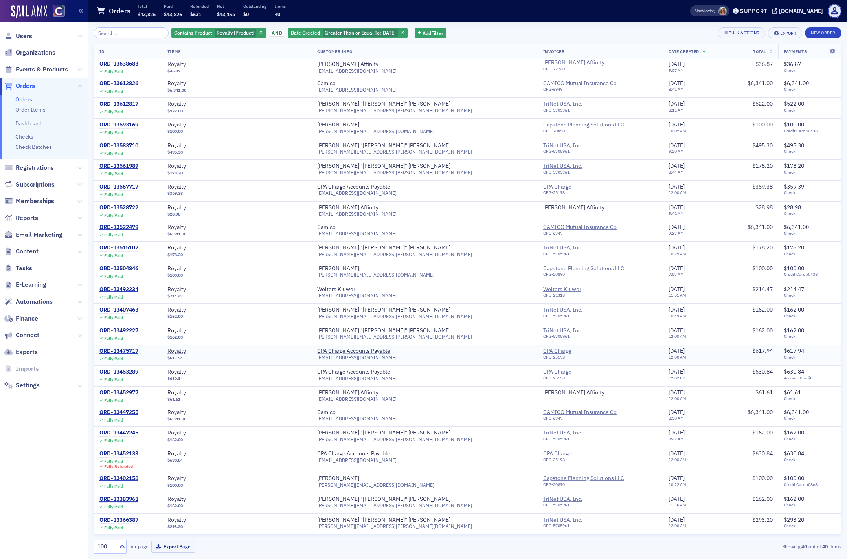
drag, startPoint x: 127, startPoint y: 351, endPoint x: 158, endPoint y: 363, distance: 33.5
click at [127, 351] on div "ORD-13475717" at bounding box center [118, 351] width 39 height 7
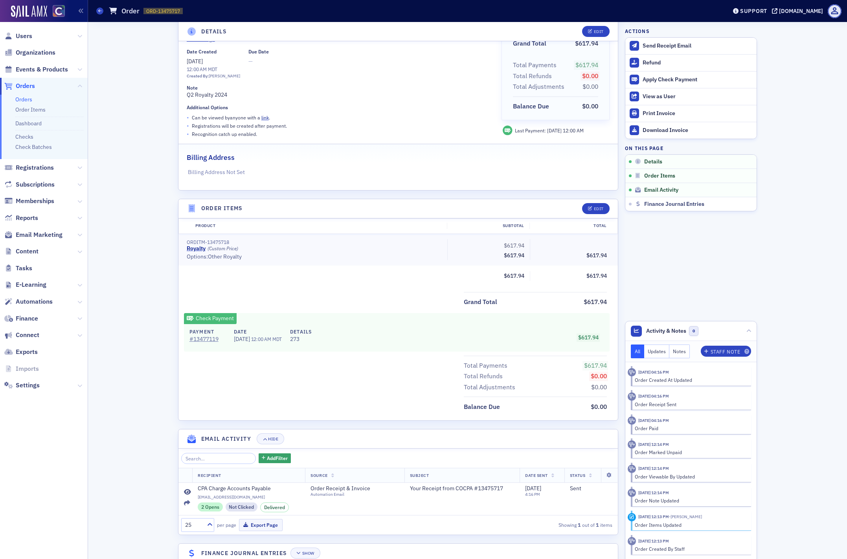
scroll to position [98, 0]
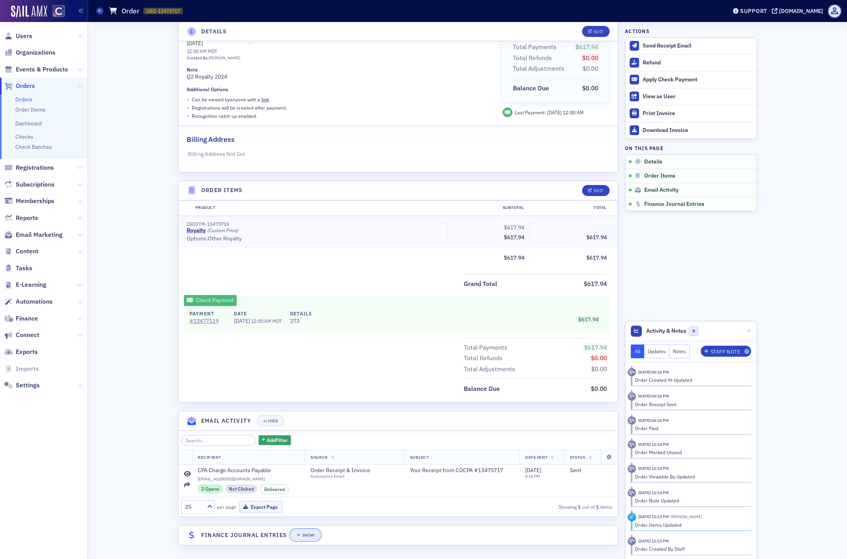
click at [305, 534] on div "Show" at bounding box center [308, 535] width 12 height 4
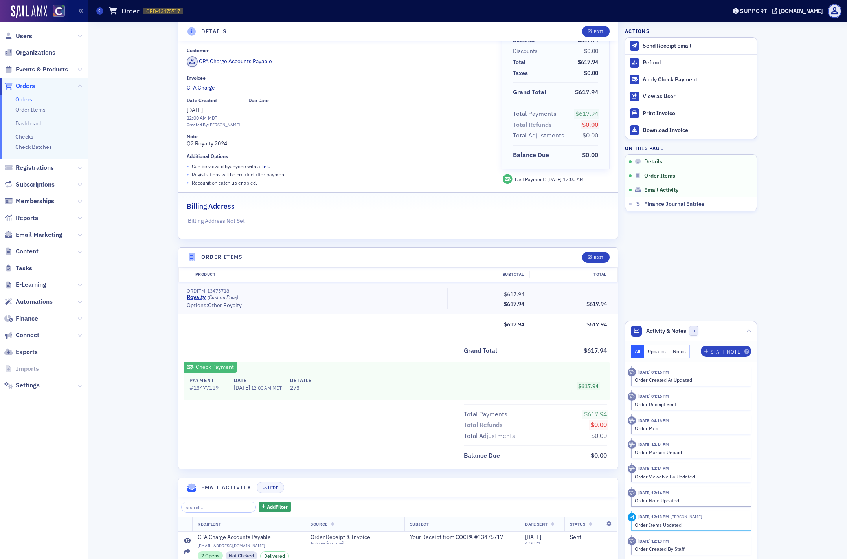
scroll to position [30, 0]
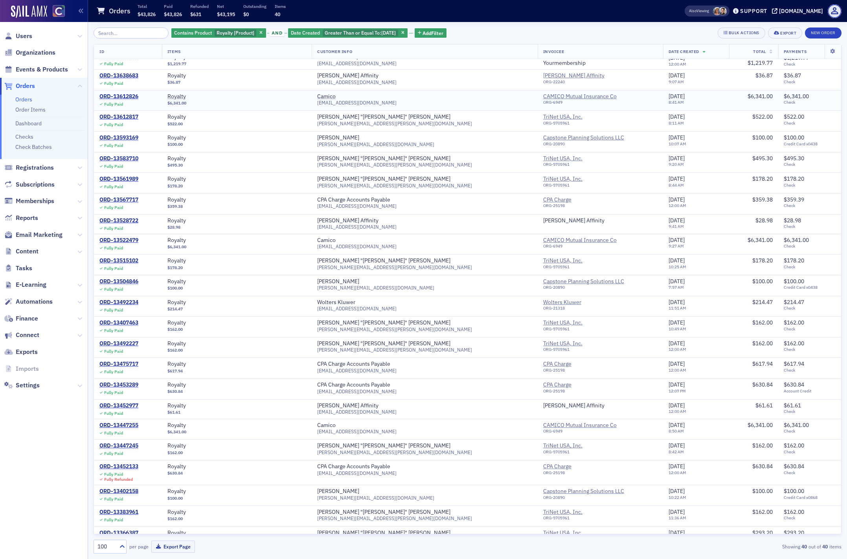
scroll to position [395, 0]
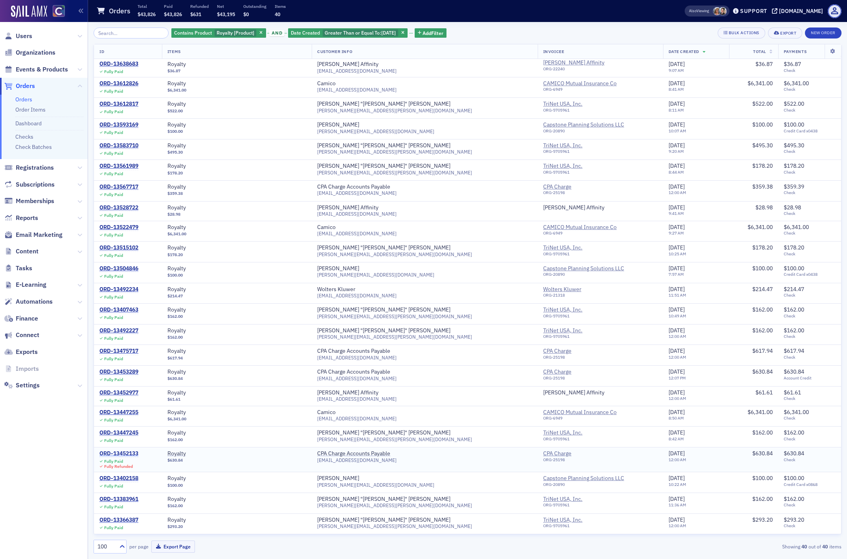
click at [126, 453] on div "ORD-13452133" at bounding box center [118, 453] width 39 height 7
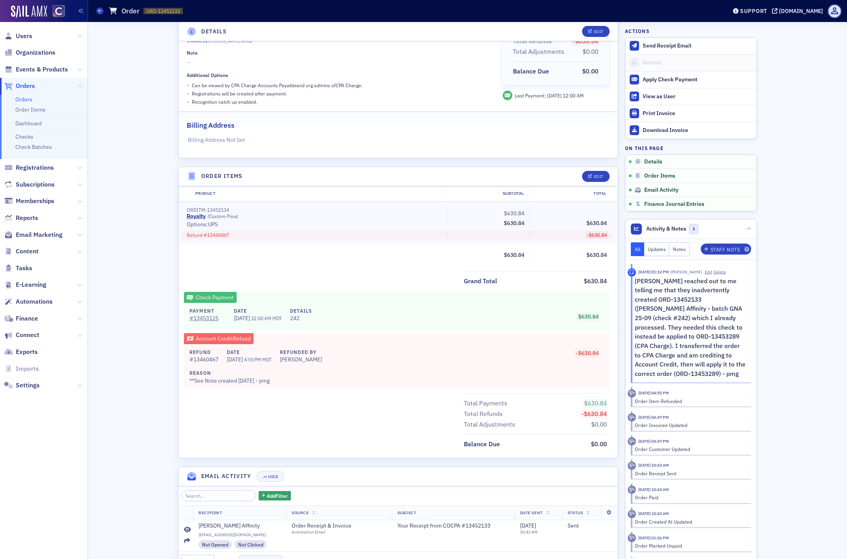
scroll to position [170, 0]
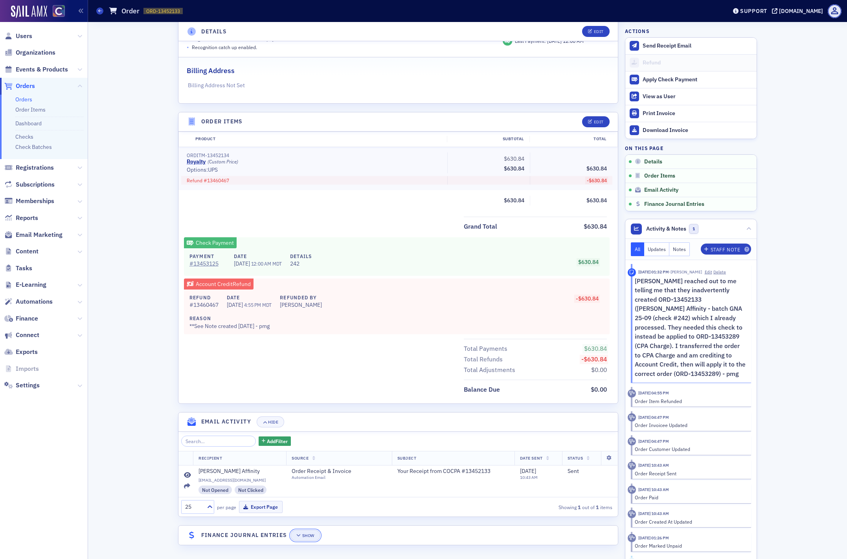
click at [311, 537] on div "Show" at bounding box center [308, 536] width 12 height 4
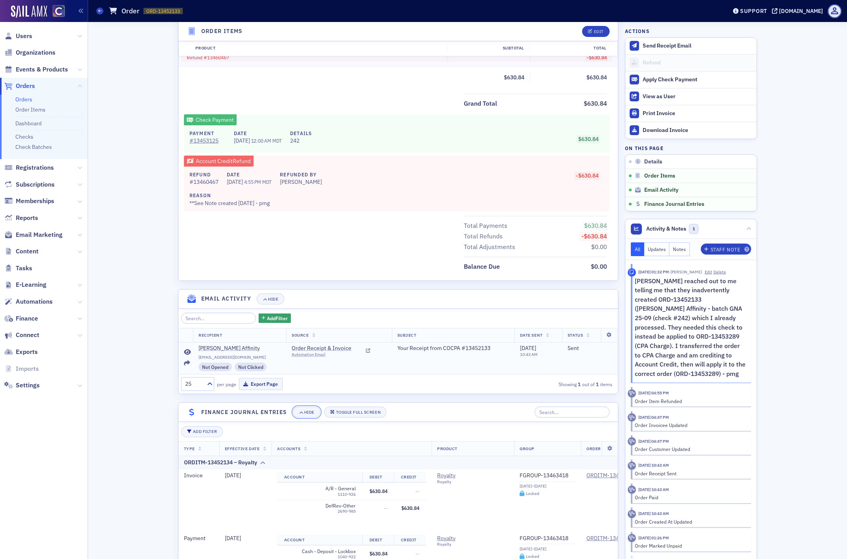
scroll to position [428, 0]
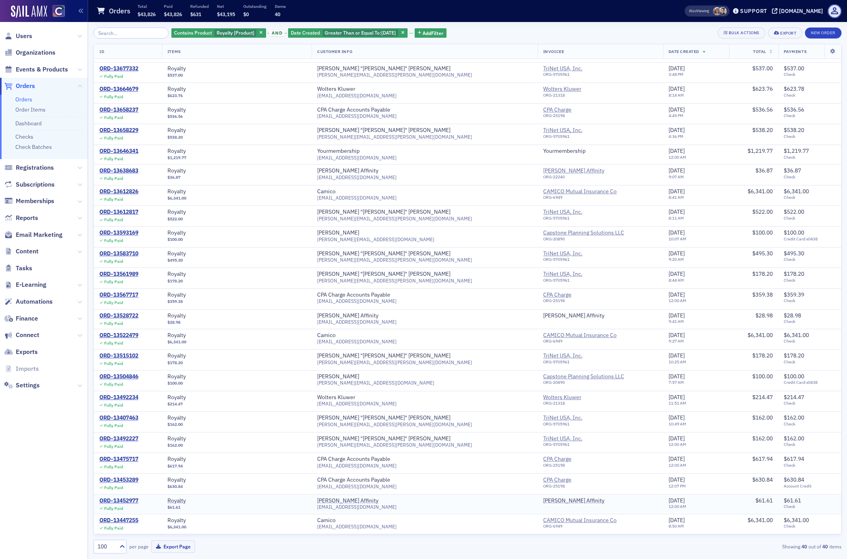
scroll to position [395, 0]
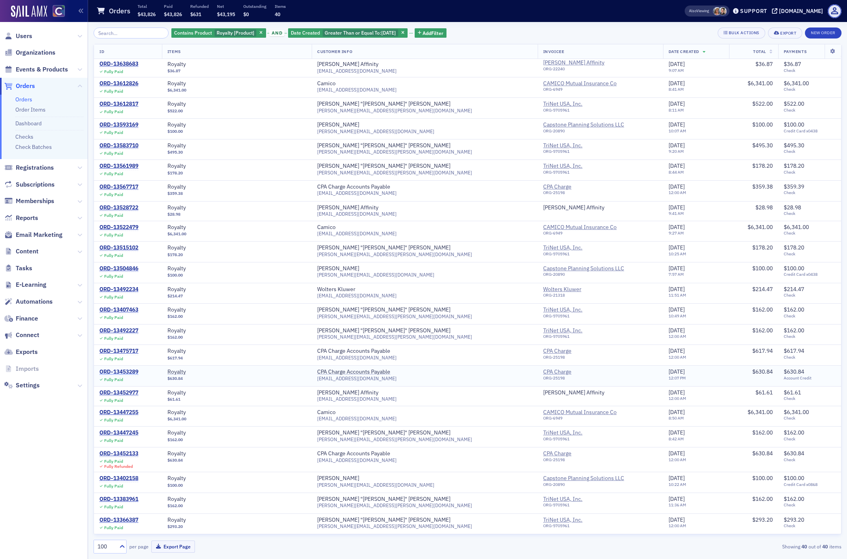
click at [135, 373] on div "ORD-13453289" at bounding box center [118, 372] width 39 height 7
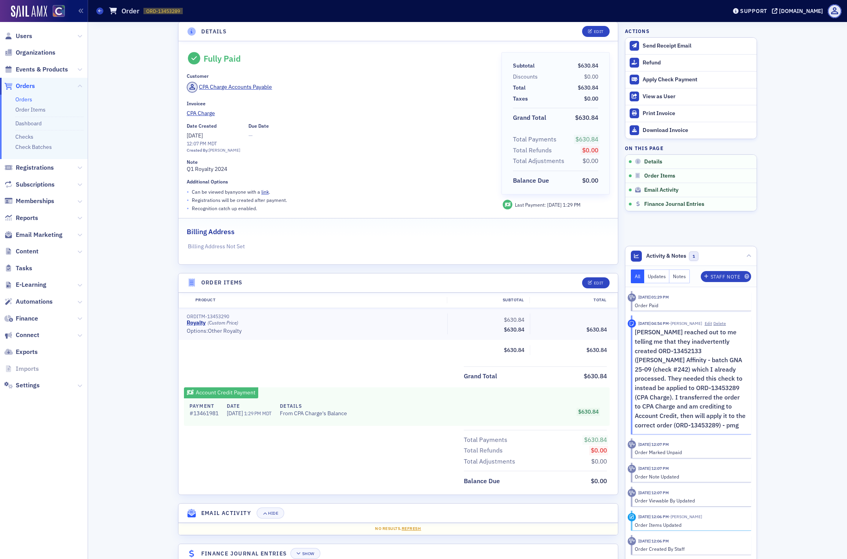
scroll to position [7, 0]
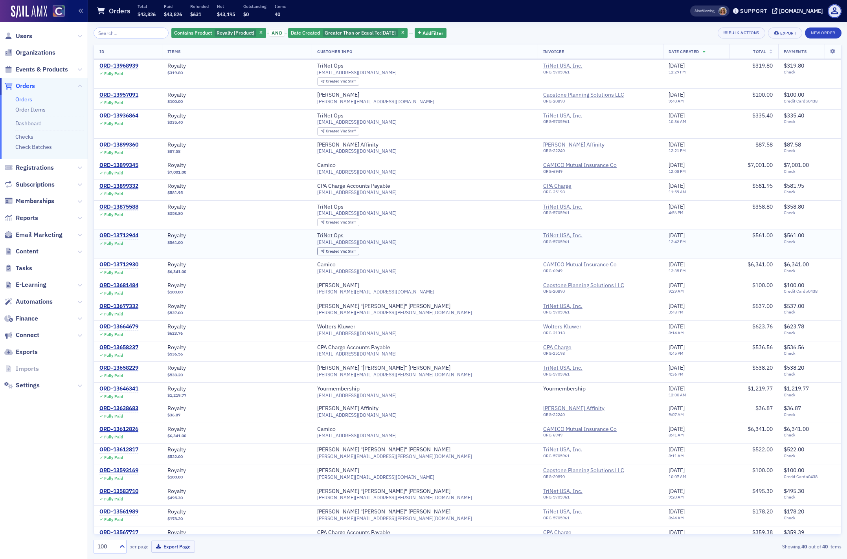
scroll to position [49, 0]
click at [125, 264] on div "ORD-13712930" at bounding box center [118, 264] width 39 height 7
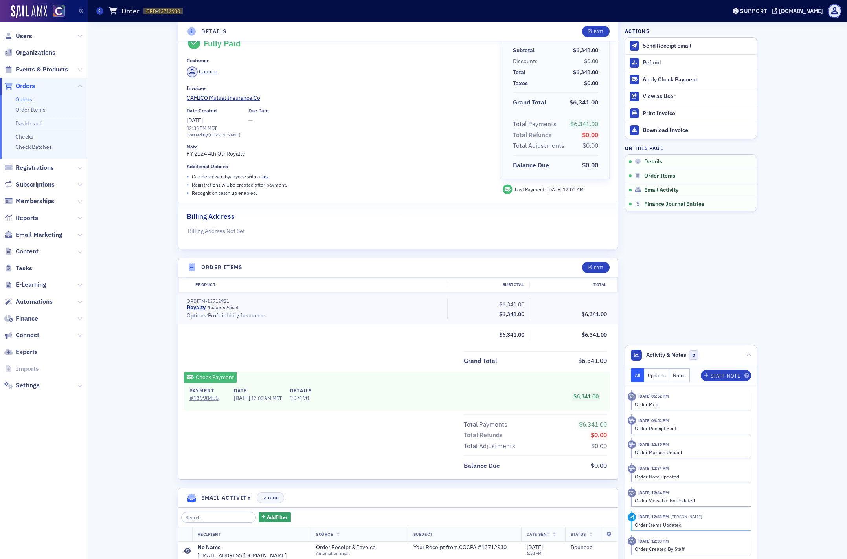
scroll to position [98, 0]
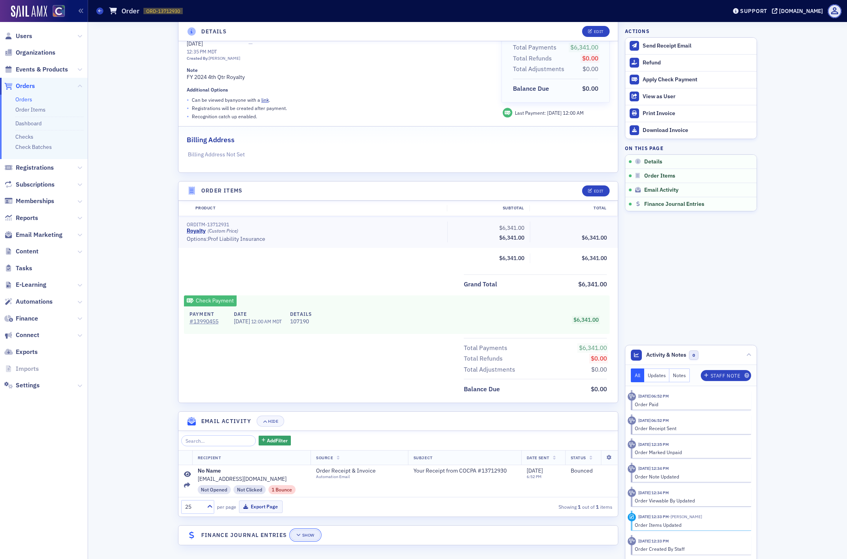
click at [302, 535] on div "Show" at bounding box center [308, 535] width 12 height 4
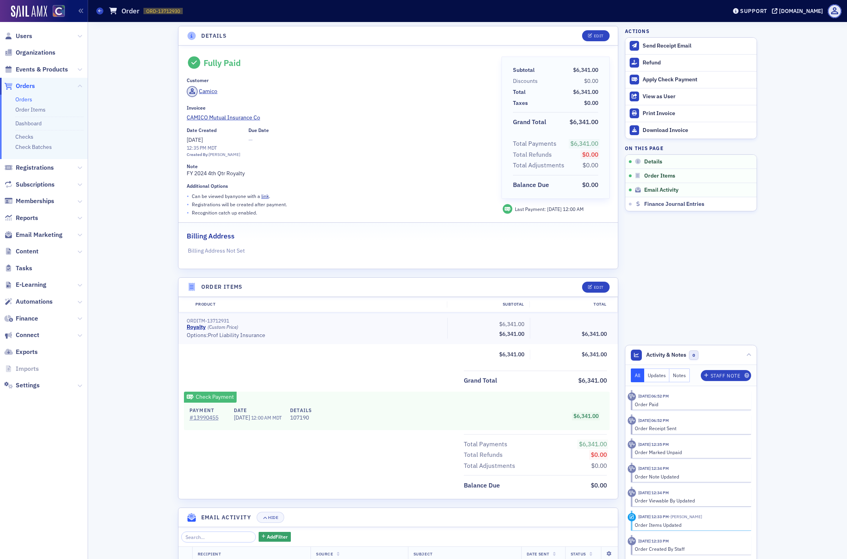
scroll to position [0, 0]
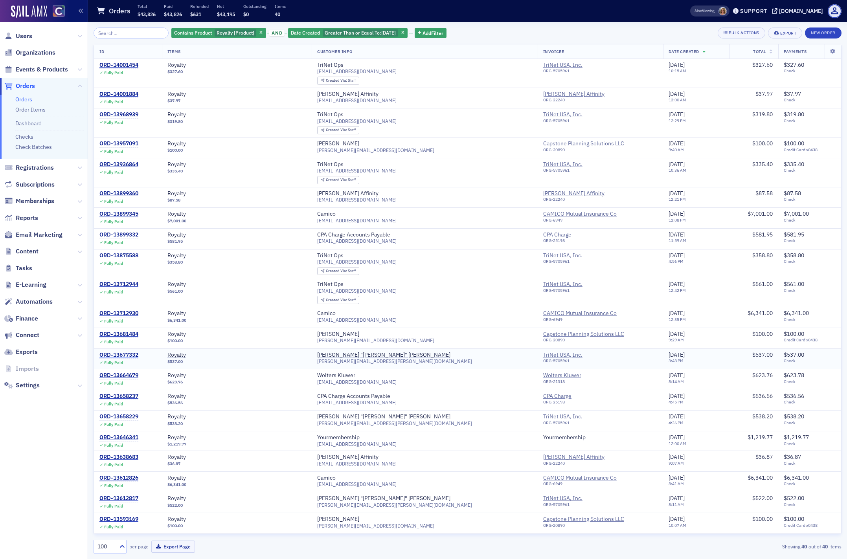
click at [122, 355] on div "ORD-13677332" at bounding box center [118, 355] width 39 height 7
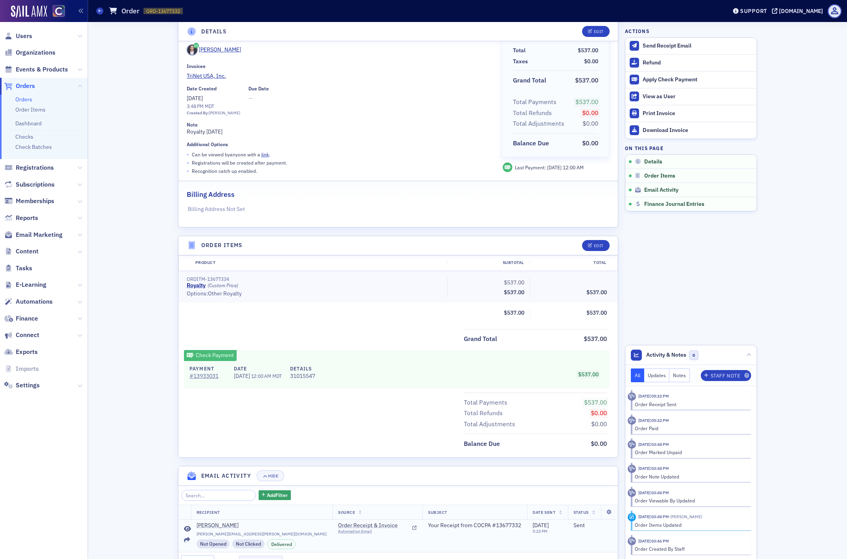
scroll to position [98, 0]
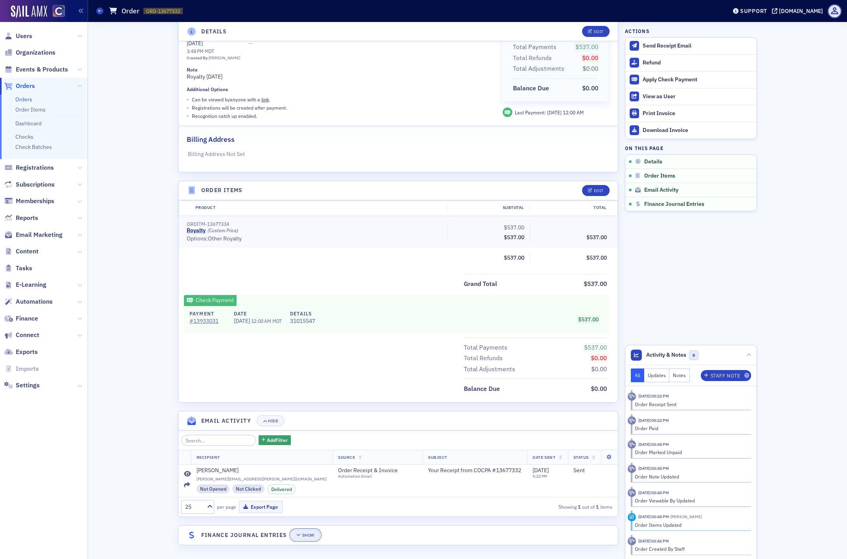
click at [314, 534] on div "Show" at bounding box center [308, 535] width 12 height 4
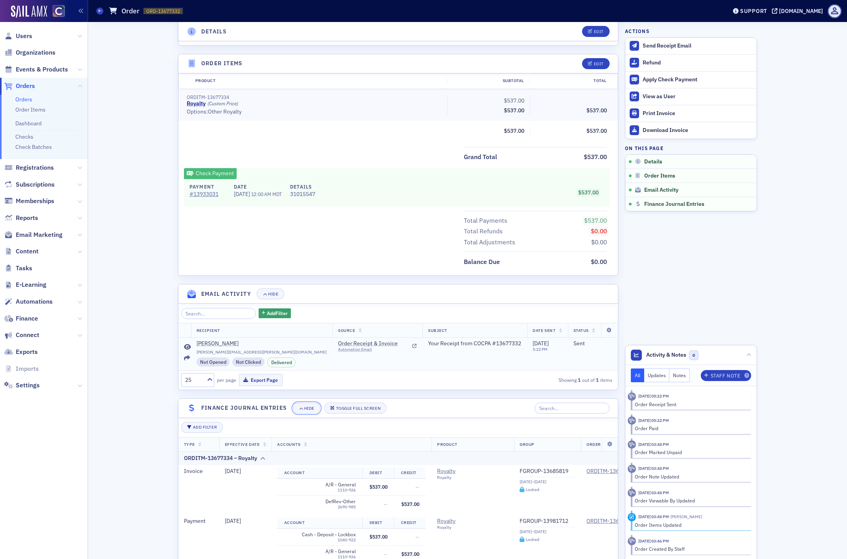
scroll to position [321, 0]
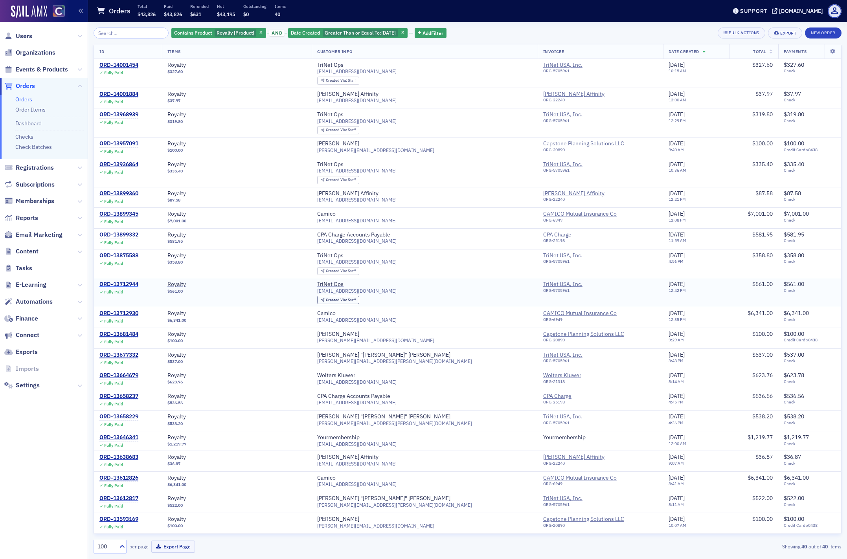
click at [123, 283] on div "ORD-13712944" at bounding box center [118, 284] width 39 height 7
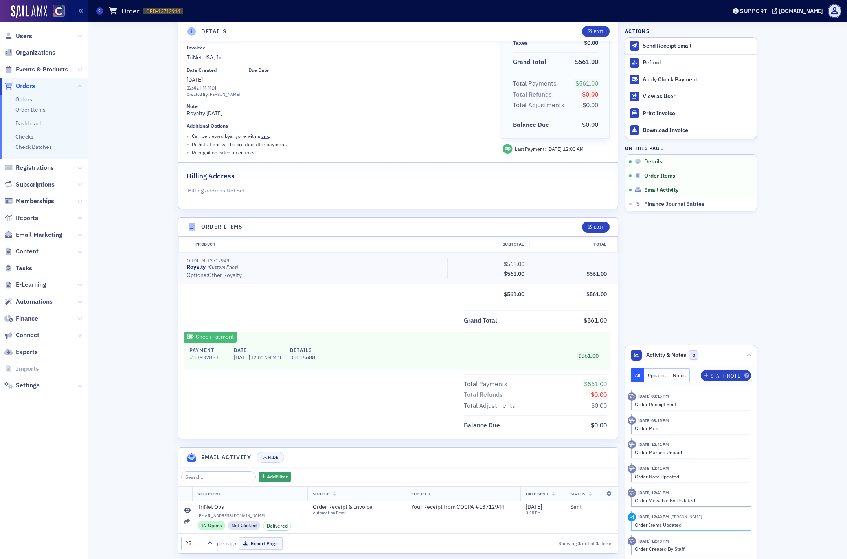
scroll to position [98, 0]
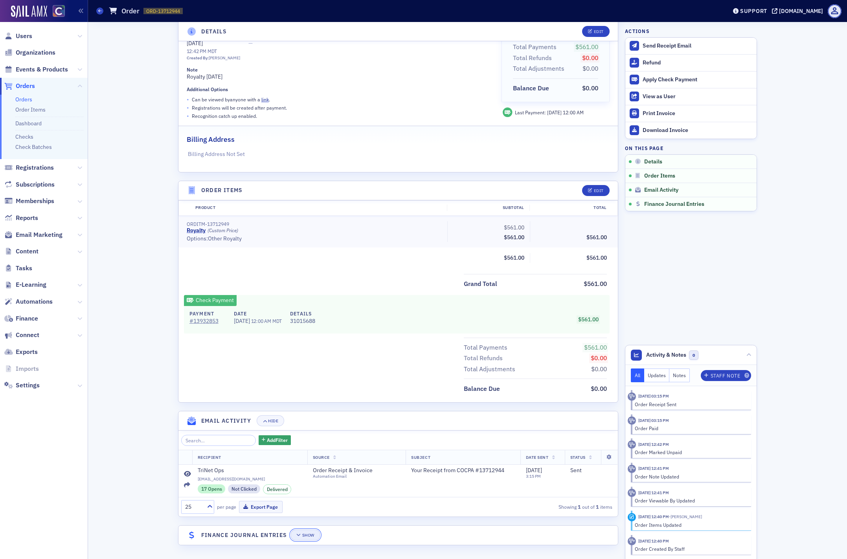
click at [306, 533] on div "Show" at bounding box center [308, 535] width 12 height 4
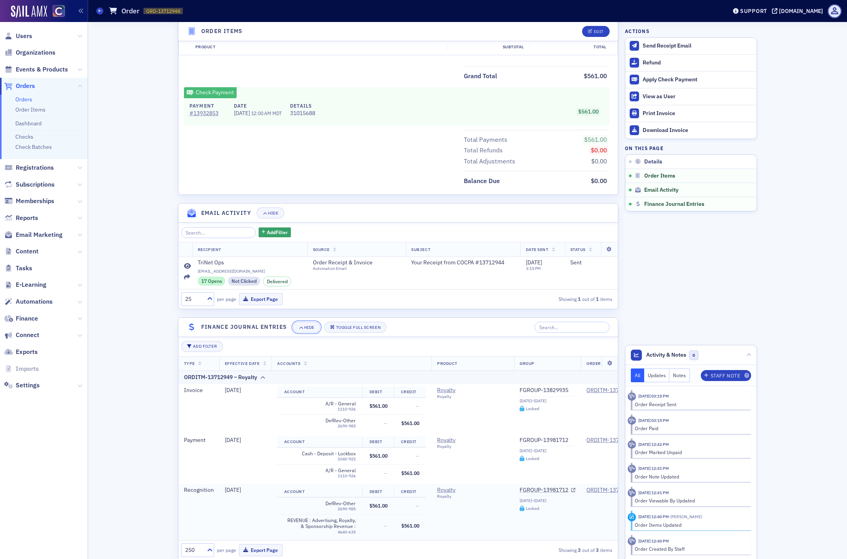
scroll to position [321, 0]
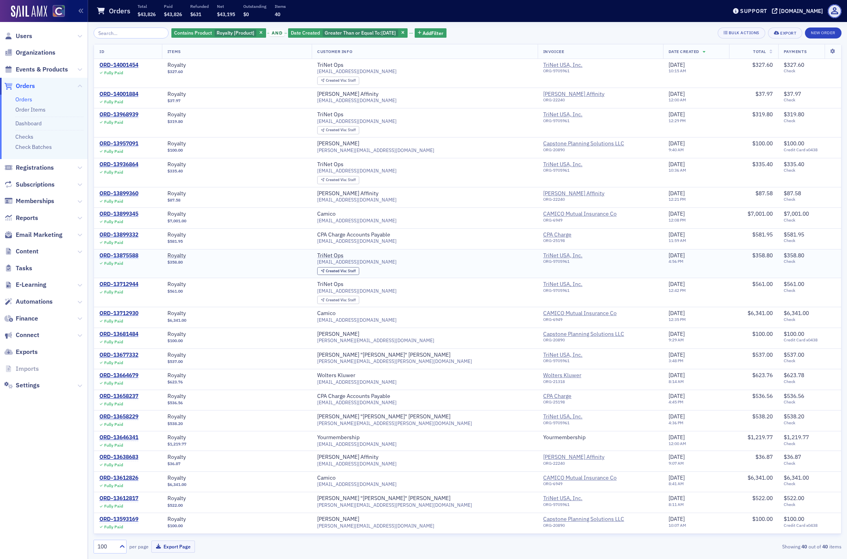
click at [109, 255] on div "ORD-13875588" at bounding box center [118, 255] width 39 height 7
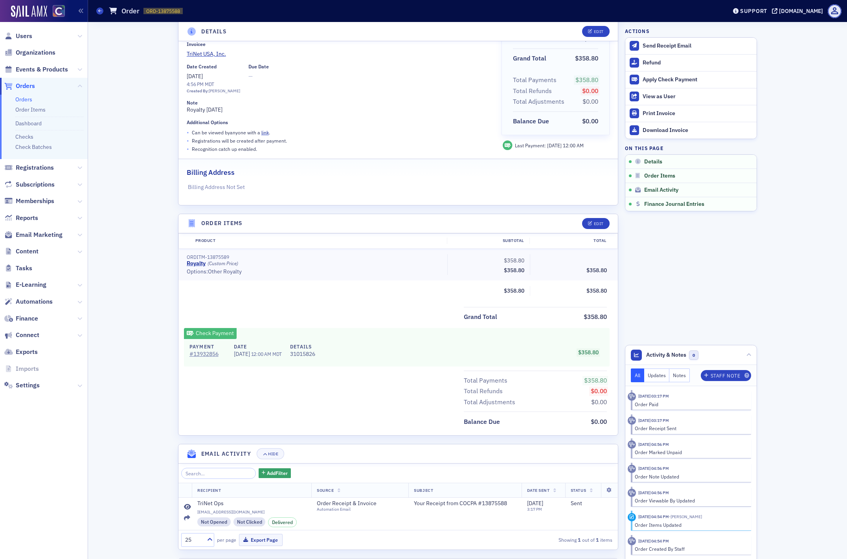
scroll to position [98, 0]
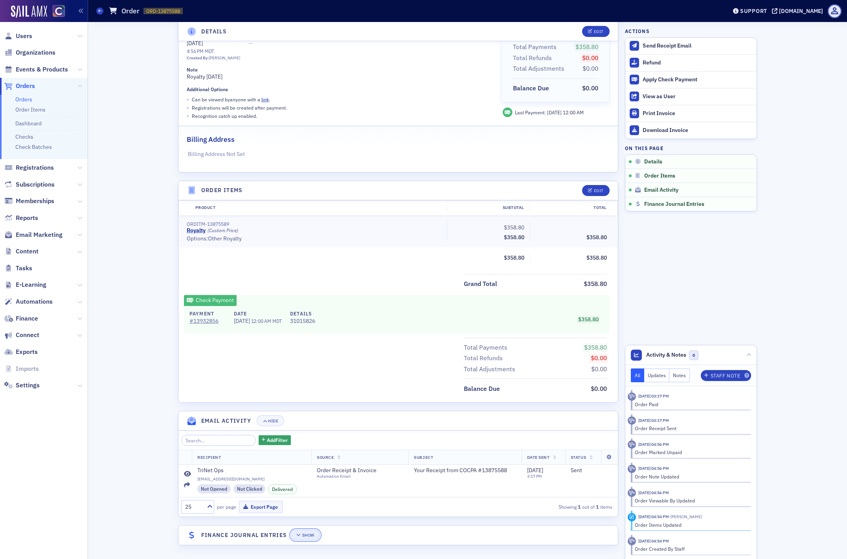
click at [302, 537] on span "Show" at bounding box center [305, 535] width 18 height 4
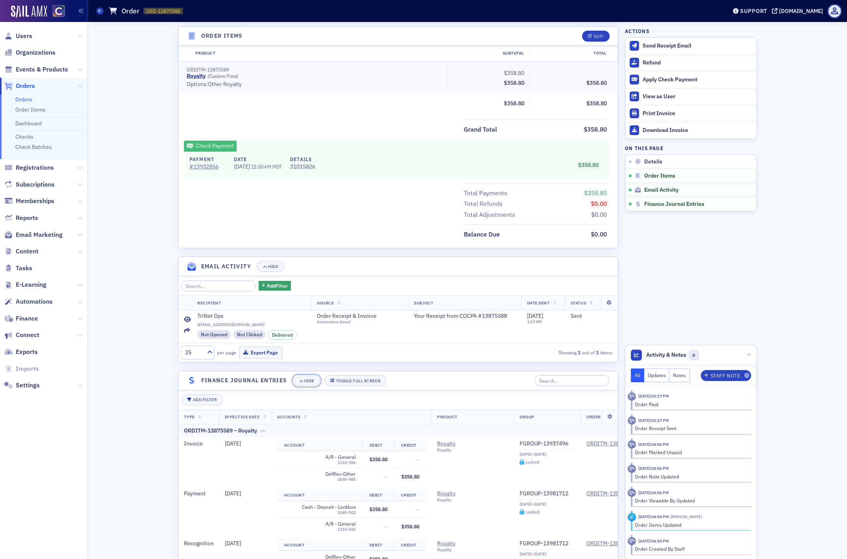
scroll to position [321, 0]
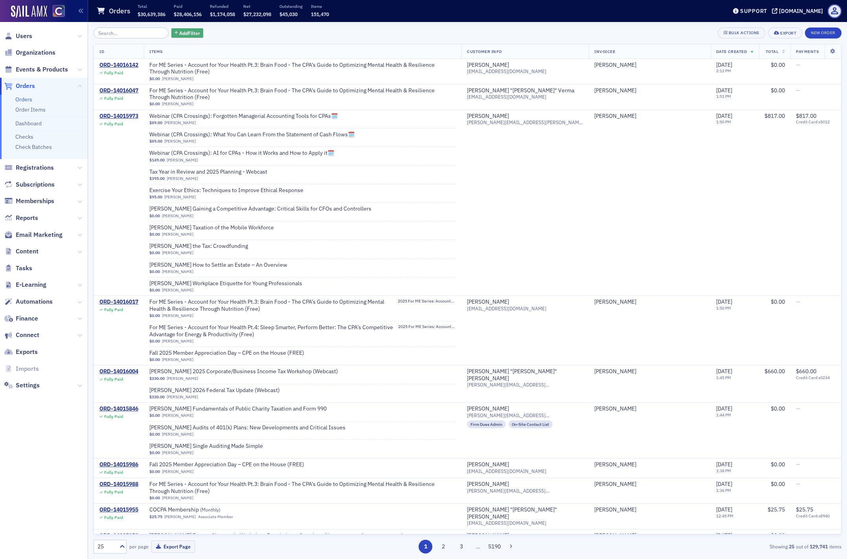
click at [179, 31] on span "Add Filter" at bounding box center [189, 32] width 21 height 7
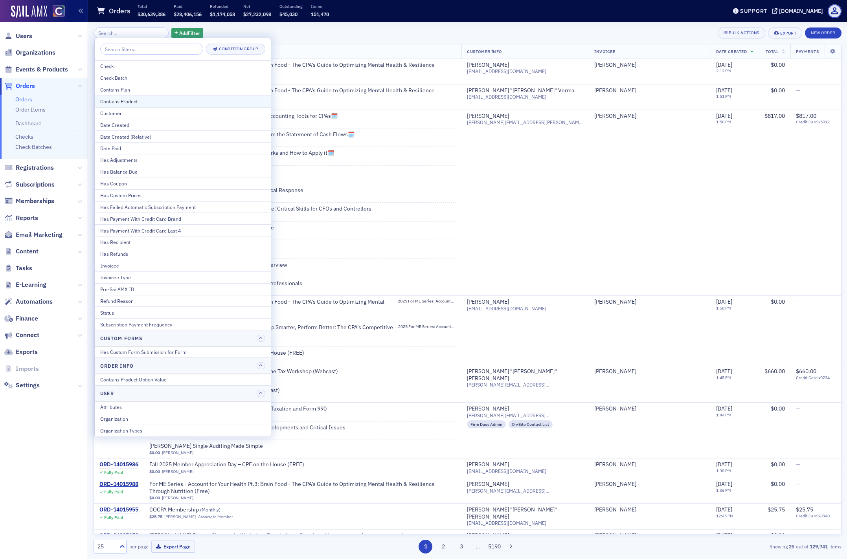
click at [135, 99] on div "Contains Product" at bounding box center [182, 101] width 165 height 7
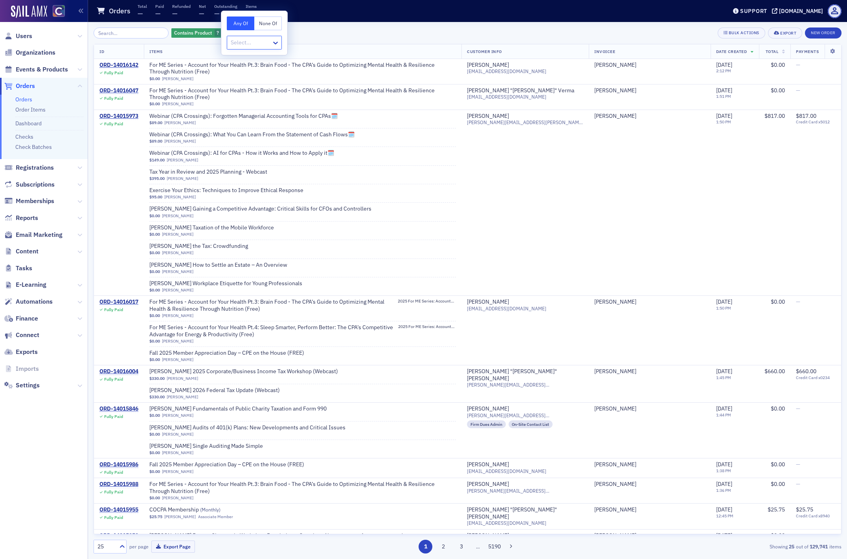
click at [241, 44] on div at bounding box center [250, 43] width 41 height 10
type input "roya"
click at [249, 58] on span "Royalty [Product]" at bounding box center [253, 60] width 42 height 8
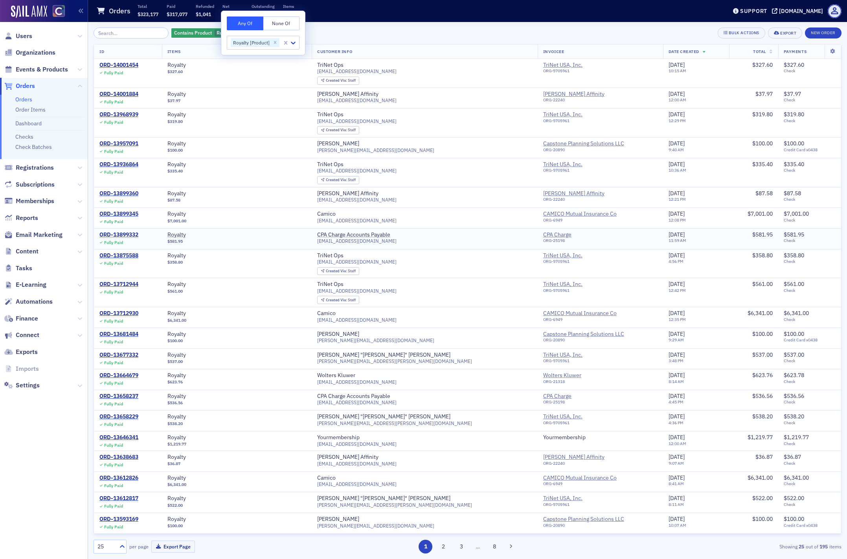
click at [130, 235] on div "ORD-13899332" at bounding box center [118, 234] width 39 height 7
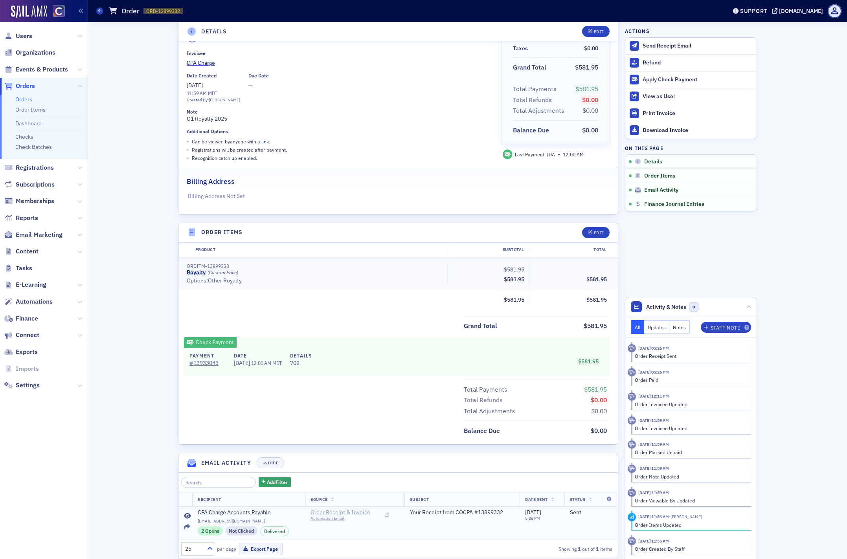
scroll to position [98, 0]
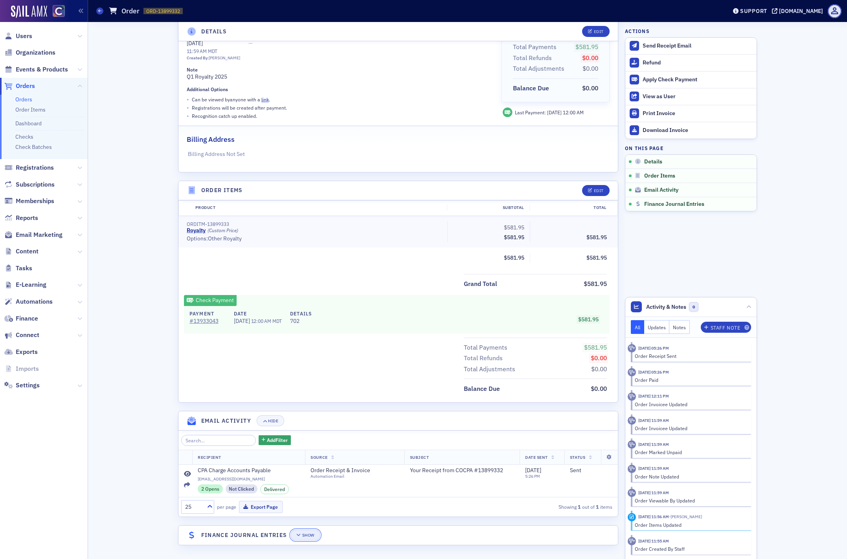
click at [309, 534] on div "Show" at bounding box center [308, 535] width 12 height 4
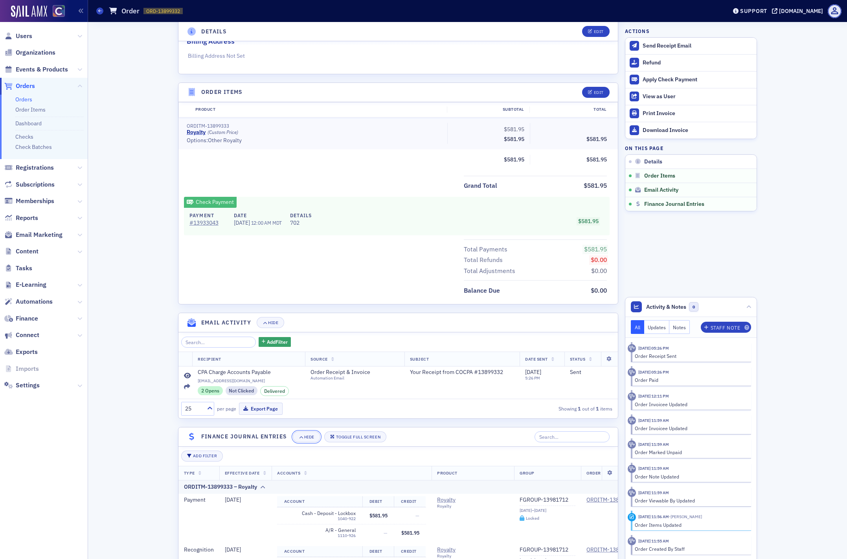
scroll to position [321, 0]
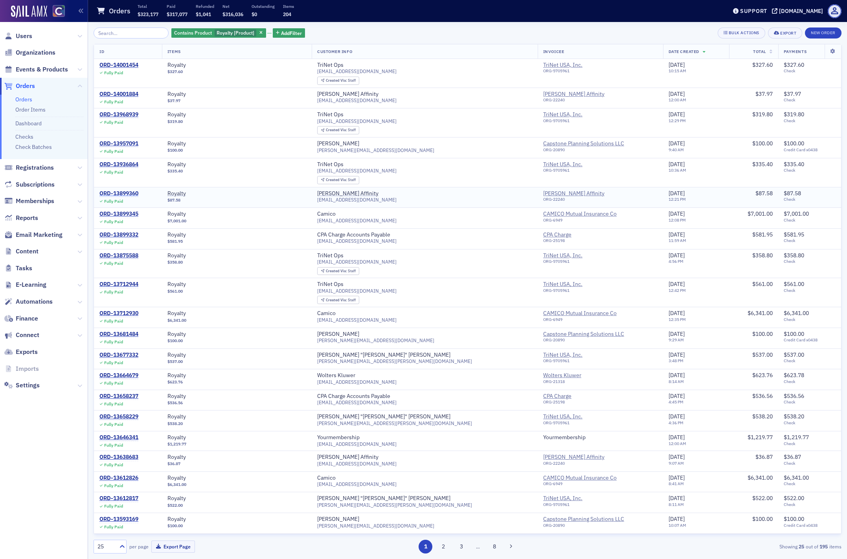
click at [129, 192] on div "ORD-13899360" at bounding box center [118, 193] width 39 height 7
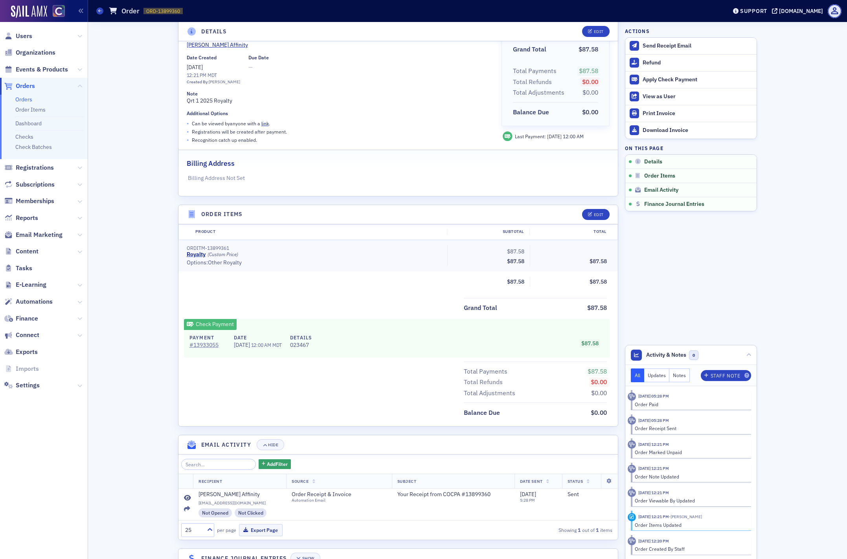
scroll to position [97, 0]
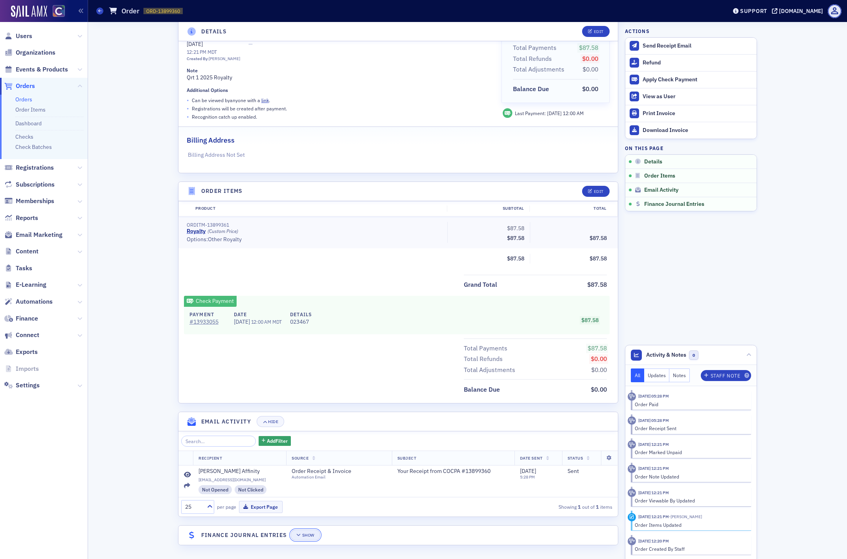
click at [307, 533] on div "Show" at bounding box center [308, 535] width 12 height 4
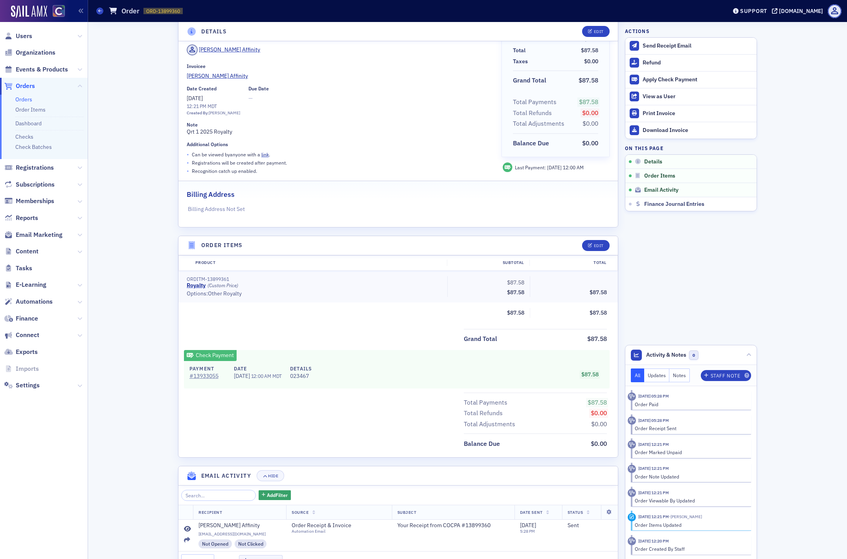
scroll to position [40, 0]
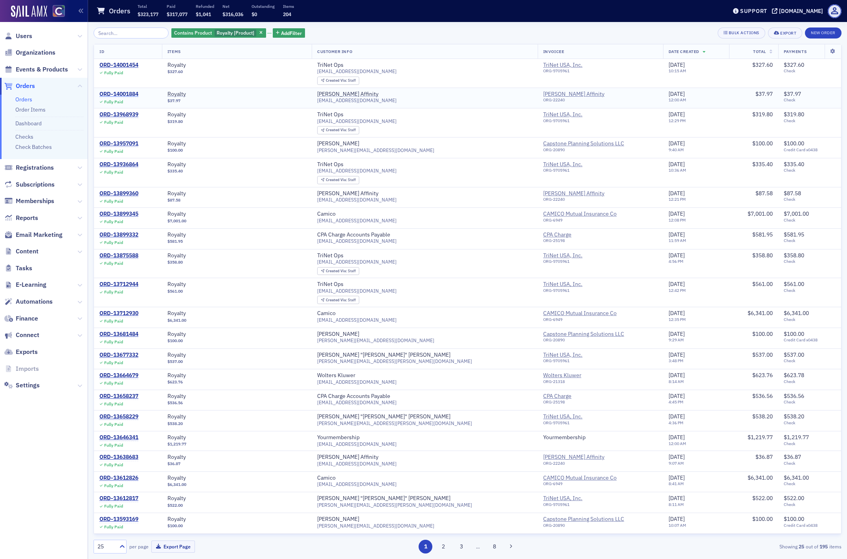
click at [112, 94] on div "ORD-14001884" at bounding box center [118, 94] width 39 height 7
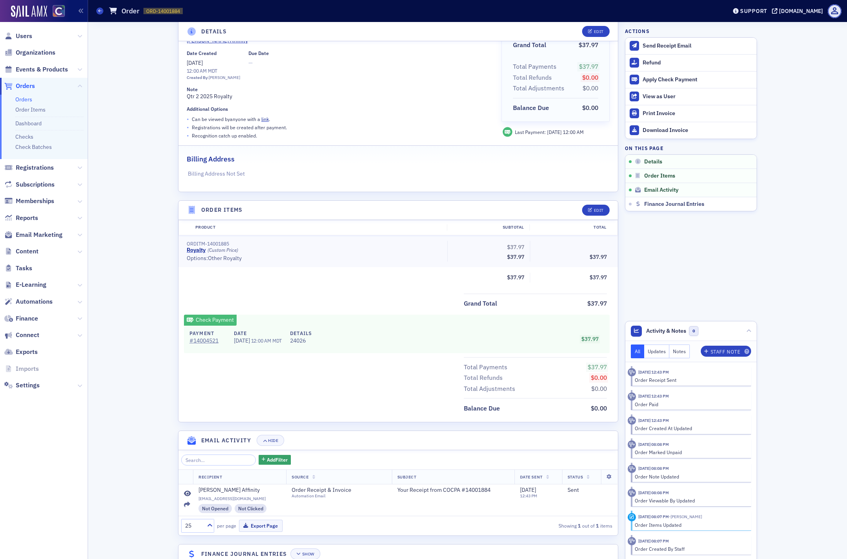
scroll to position [97, 0]
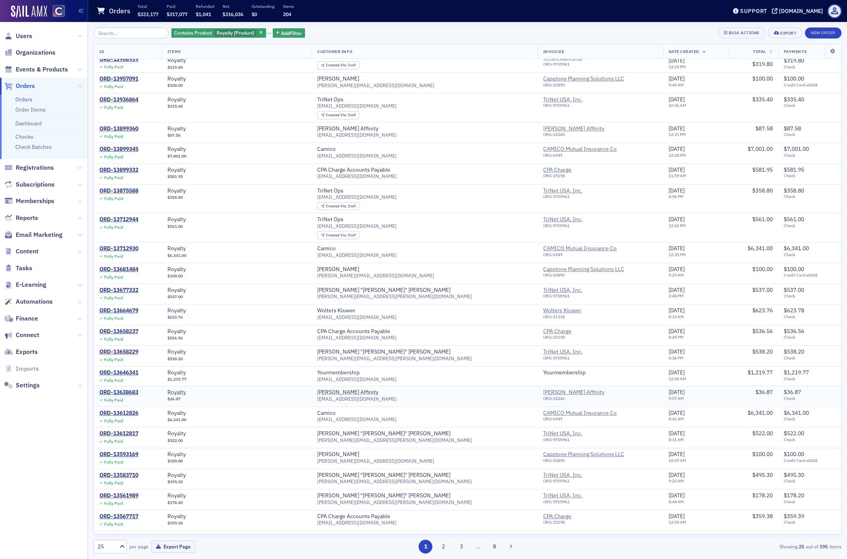
scroll to position [81, 0]
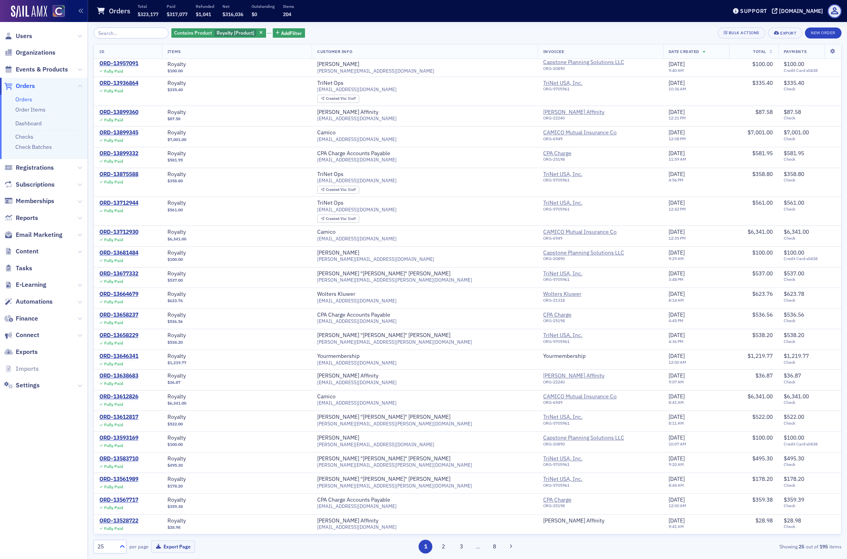
click at [122, 544] on icon at bounding box center [122, 547] width 8 height 8
drag, startPoint x: 109, startPoint y: 497, endPoint x: 161, endPoint y: 486, distance: 53.3
click at [109, 497] on div "100" at bounding box center [110, 498] width 23 height 8
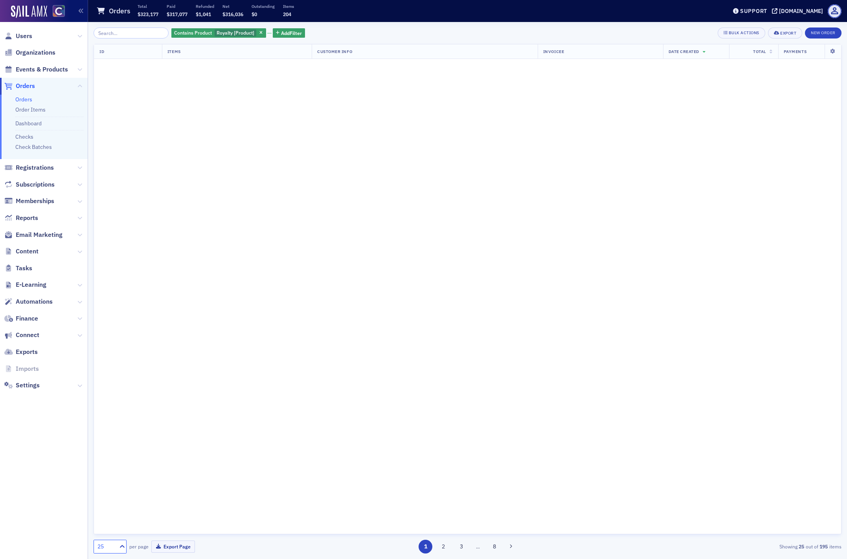
scroll to position [0, 0]
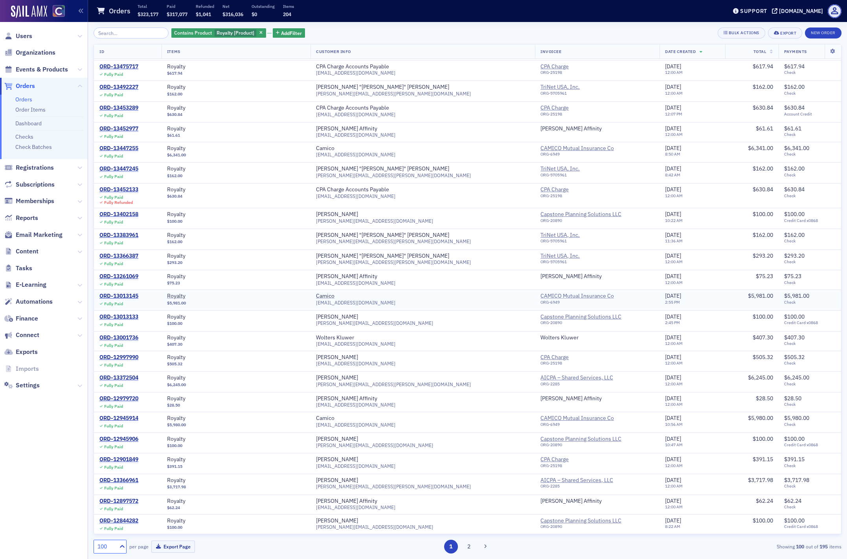
scroll to position [660, 0]
click at [116, 296] on div "ORD-13013145" at bounding box center [118, 295] width 39 height 7
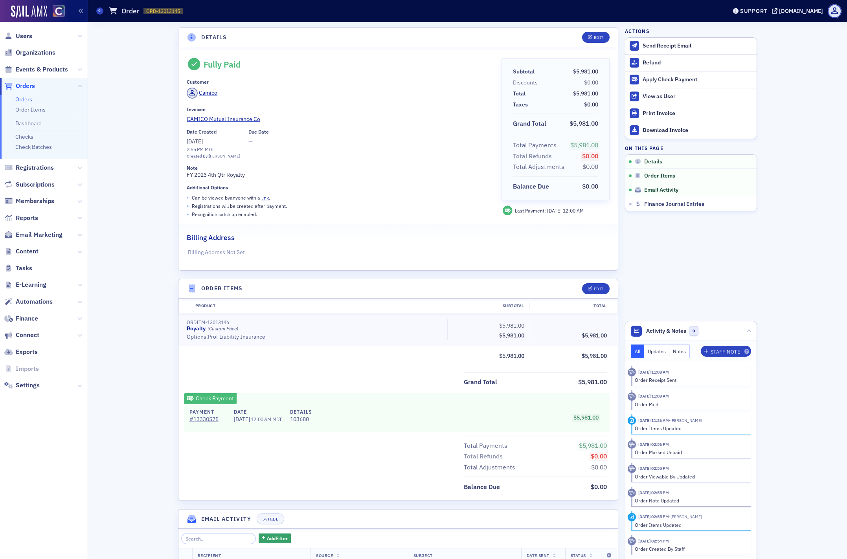
scroll to position [98, 0]
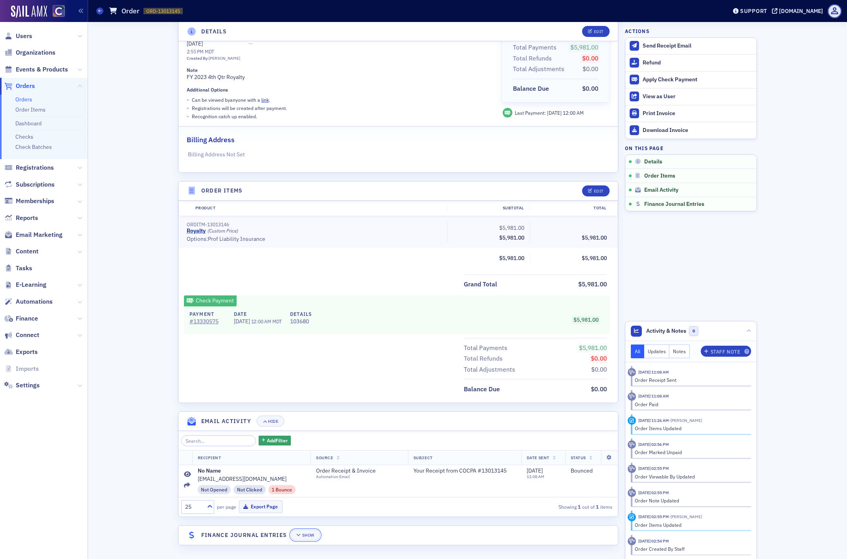
drag, startPoint x: 308, startPoint y: 533, endPoint x: 360, endPoint y: 508, distance: 56.9
click at [309, 533] on div "Show" at bounding box center [308, 535] width 12 height 4
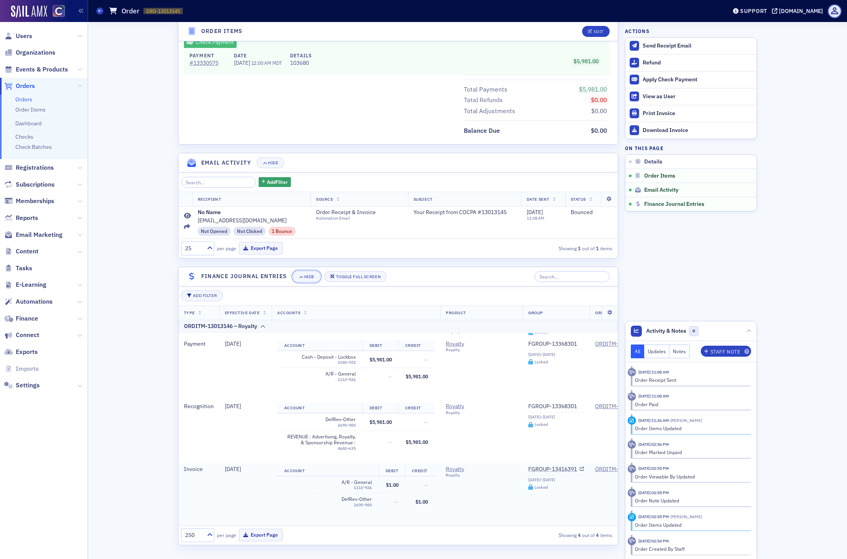
scroll to position [59, 0]
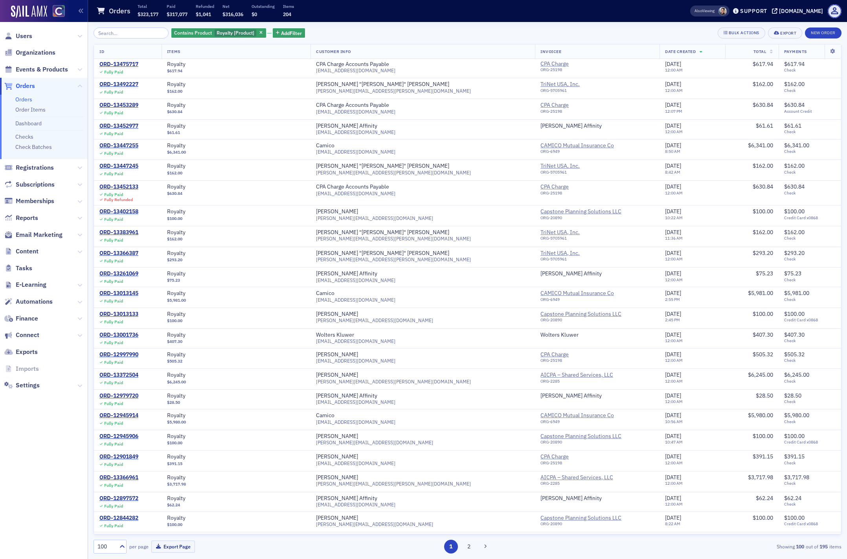
scroll to position [664, 0]
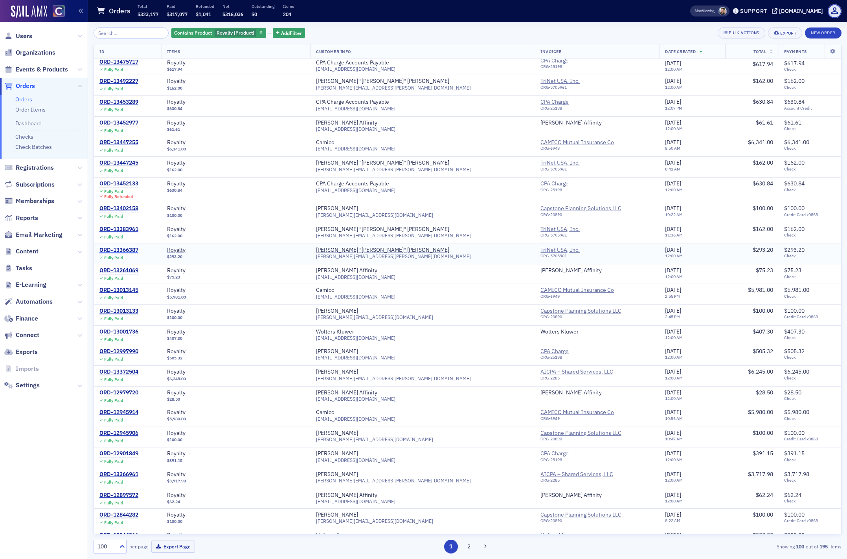
click at [113, 248] on div "ORD-13366387" at bounding box center [118, 250] width 39 height 7
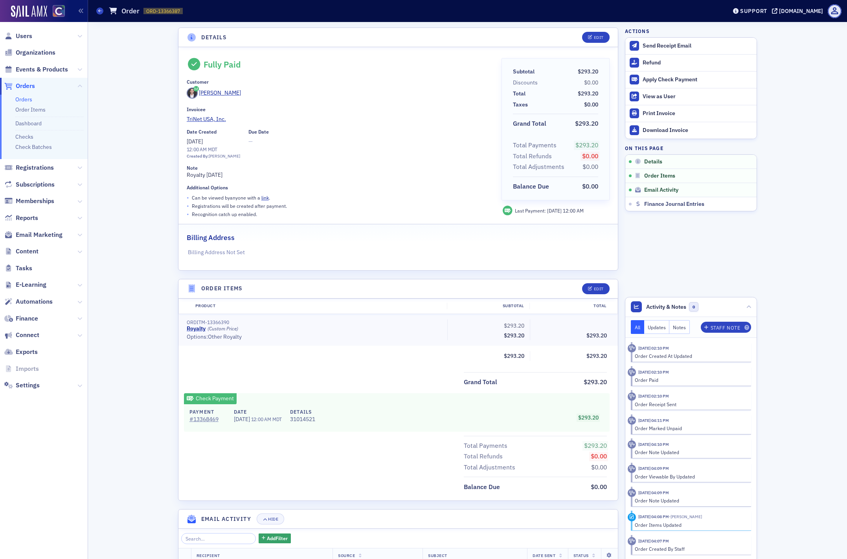
scroll to position [98, 0]
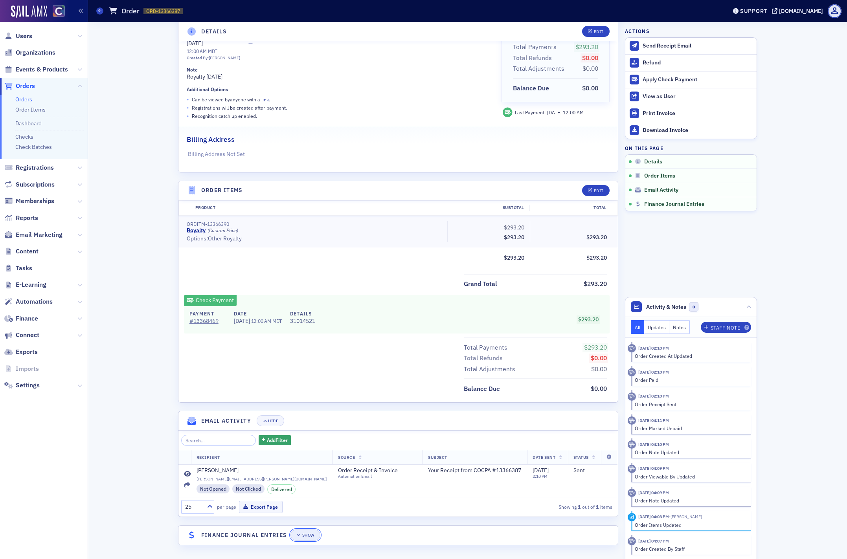
click at [309, 534] on div "Show" at bounding box center [308, 535] width 12 height 4
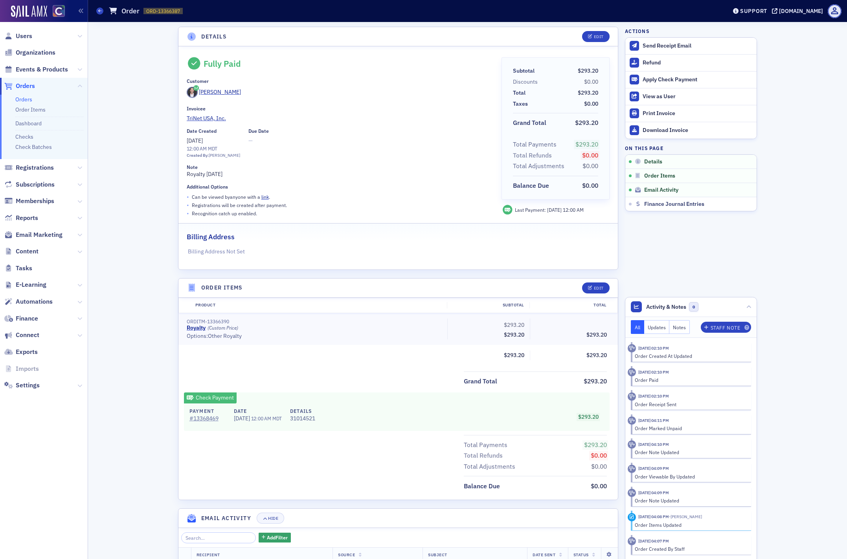
scroll to position [0, 0]
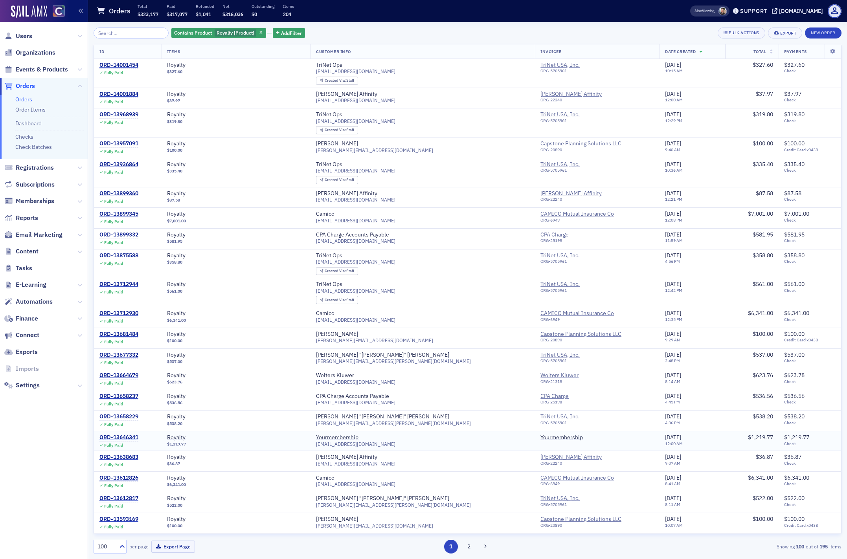
click at [125, 439] on div "ORD-13646341" at bounding box center [118, 437] width 39 height 7
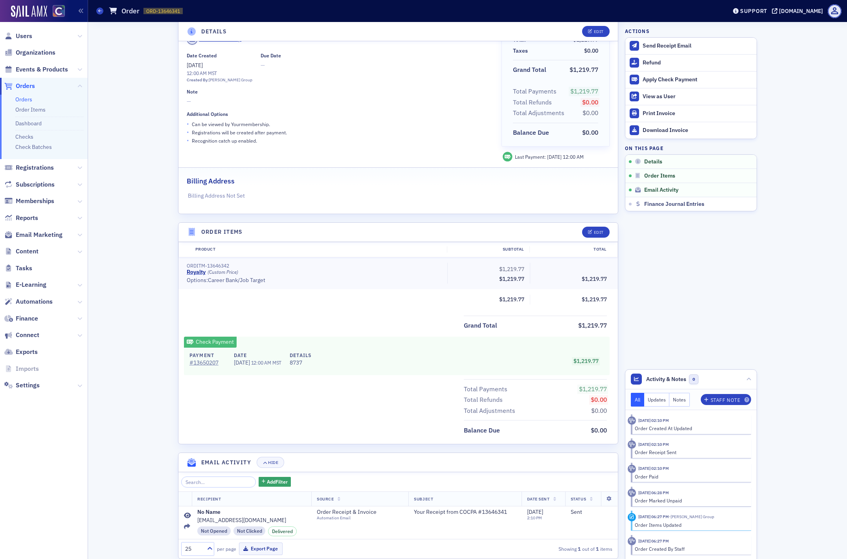
scroll to position [96, 0]
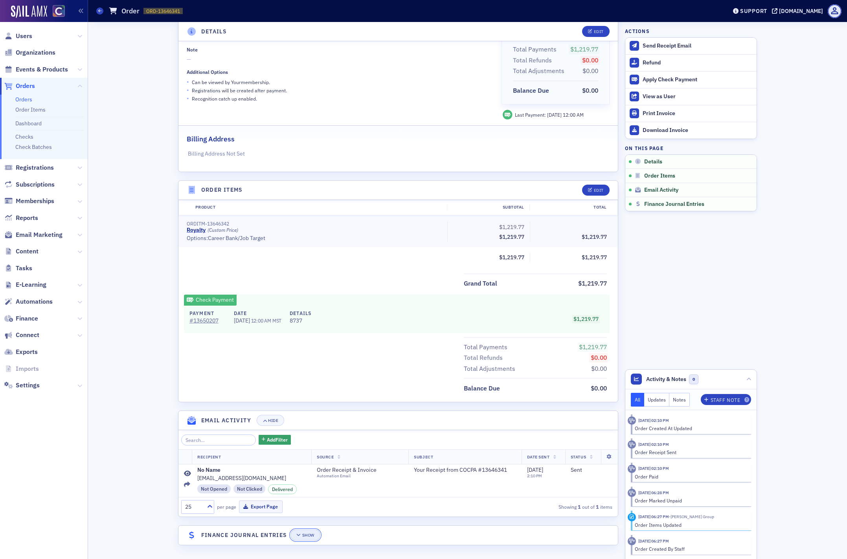
click at [313, 535] on div "Show" at bounding box center [308, 535] width 12 height 4
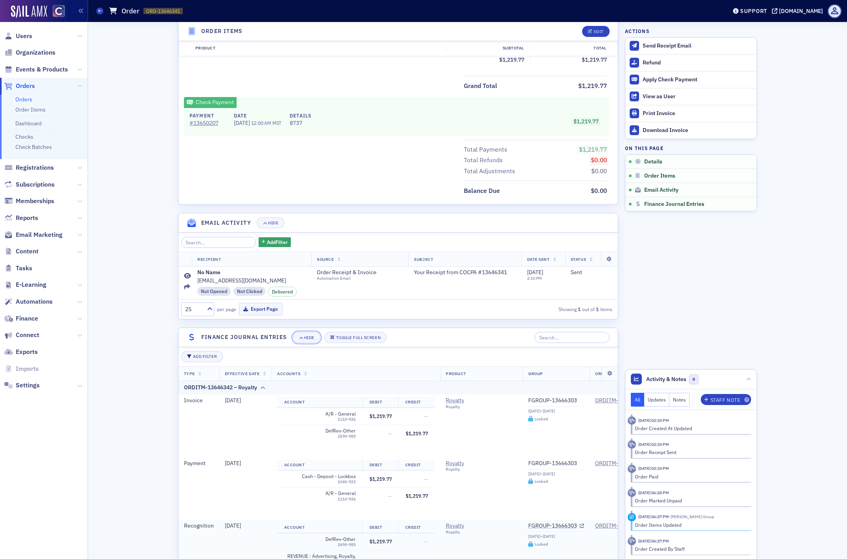
scroll to position [351, 0]
